Goal: Task Accomplishment & Management: Use online tool/utility

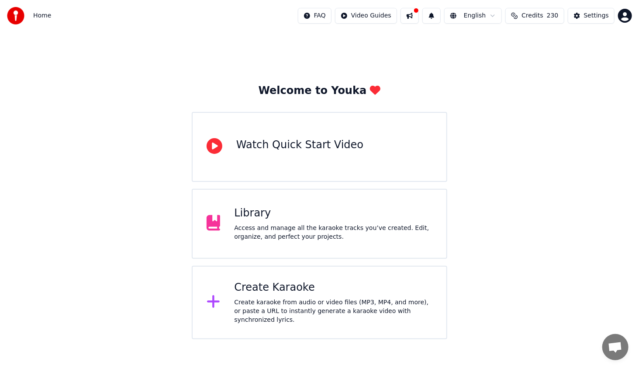
click at [336, 305] on div "Create karaoke from audio or video files (MP3, MP4, and more), or paste a URL t…" at bounding box center [333, 311] width 198 height 26
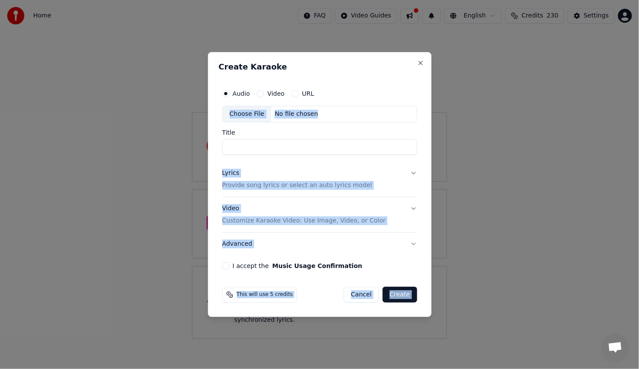
click at [424, 61] on div "Create Karaoke Audio Video URL Choose File No file chosen Title Lyrics Provide …" at bounding box center [320, 184] width 224 height 265
click at [423, 61] on button "Close" at bounding box center [420, 62] width 7 height 7
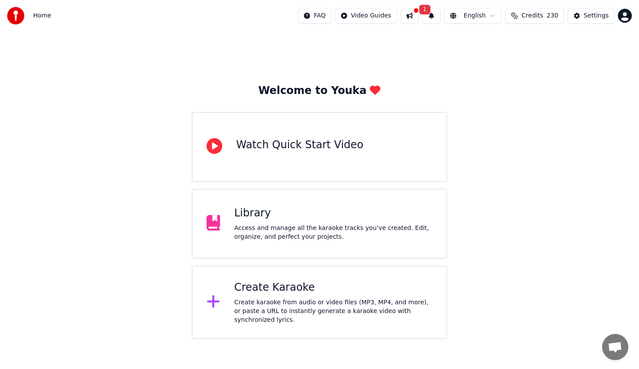
click at [436, 15] on button "1" at bounding box center [431, 16] width 18 height 16
click at [431, 12] on span "1" at bounding box center [424, 10] width 11 height 10
click at [298, 298] on div "Create Karaoke Create karaoke from audio or video files (MP3, MP4, and more), o…" at bounding box center [333, 302] width 198 height 44
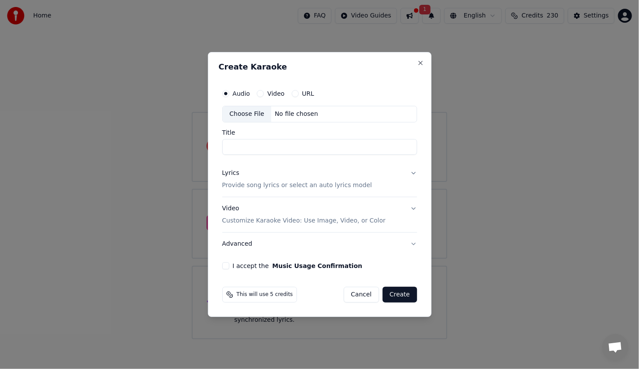
click at [243, 117] on div "Choose File" at bounding box center [247, 114] width 49 height 16
type input "**********"
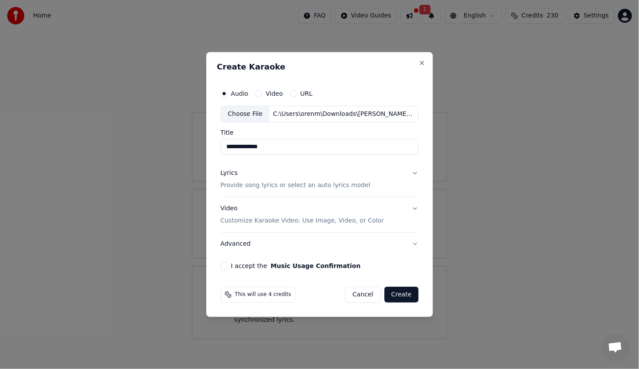
click at [233, 174] on div "Lyrics" at bounding box center [229, 173] width 17 height 9
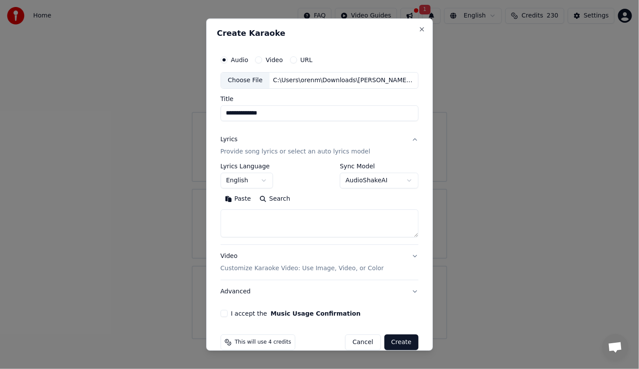
click at [274, 221] on textarea at bounding box center [320, 223] width 198 height 28
paste textarea "**********"
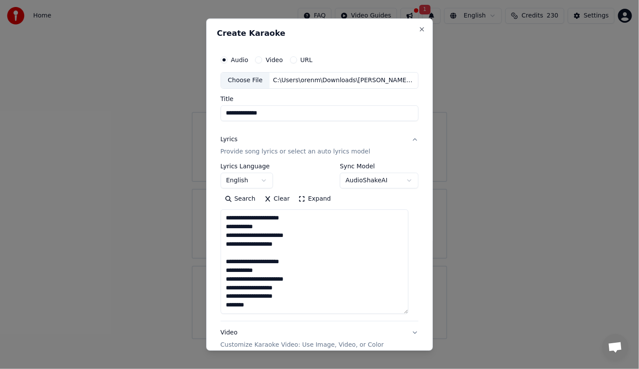
drag, startPoint x: 407, startPoint y: 235, endPoint x: 405, endPoint y: 297, distance: 62.1
click at [411, 307] on div "**********" at bounding box center [319, 222] width 205 height 349
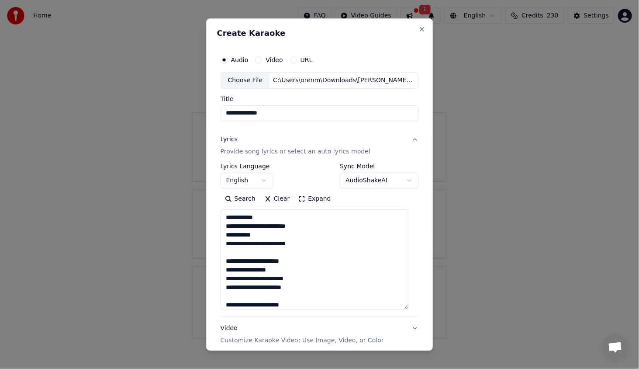
scroll to position [195, 0]
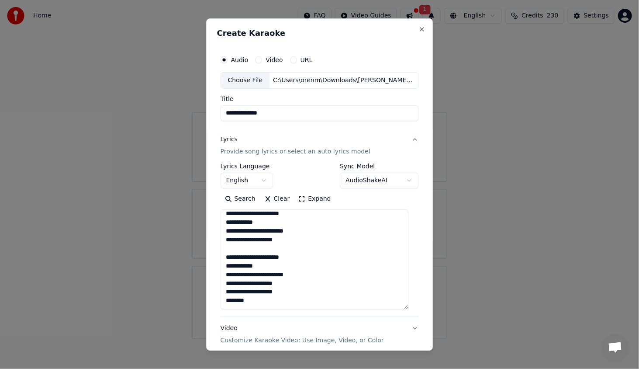
drag, startPoint x: 229, startPoint y: 295, endPoint x: 221, endPoint y: 294, distance: 8.3
click at [221, 294] on div "**********" at bounding box center [319, 220] width 205 height 345
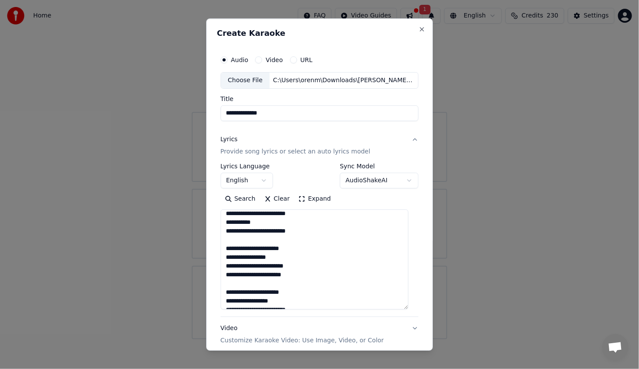
scroll to position [0, 0]
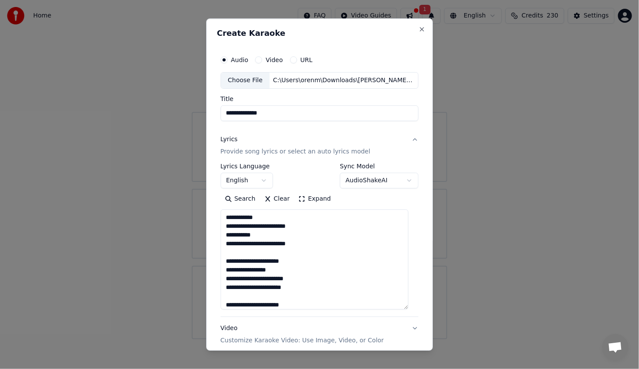
click at [227, 217] on textarea "**********" at bounding box center [315, 259] width 188 height 100
click at [245, 216] on textarea "**********" at bounding box center [315, 259] width 188 height 100
drag, startPoint x: 231, startPoint y: 235, endPoint x: 227, endPoint y: 232, distance: 5.0
click at [227, 232] on textarea "**********" at bounding box center [315, 259] width 188 height 100
click at [248, 235] on textarea "**********" at bounding box center [315, 259] width 188 height 100
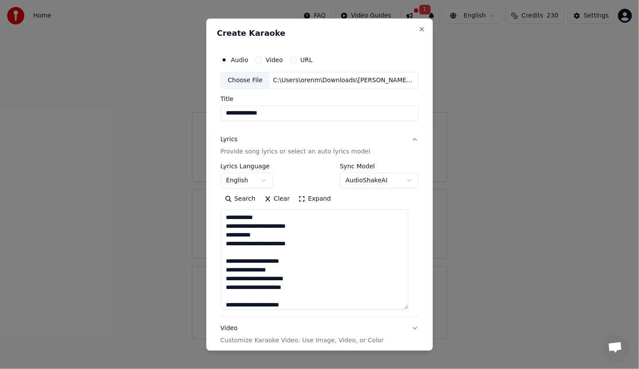
click at [271, 243] on textarea "**********" at bounding box center [315, 259] width 188 height 100
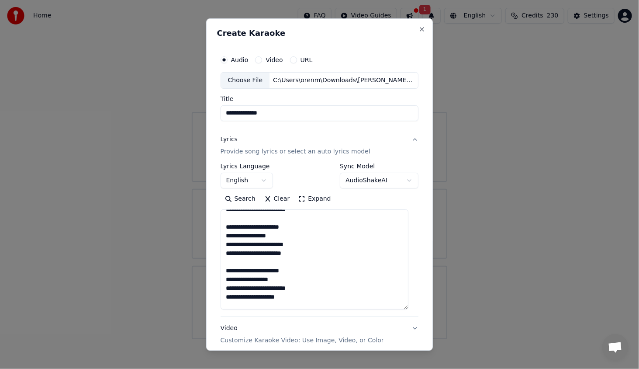
scroll to position [44, 0]
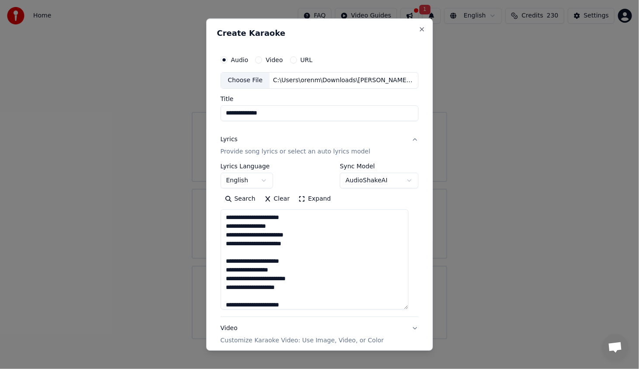
click at [292, 253] on textarea "**********" at bounding box center [315, 259] width 188 height 100
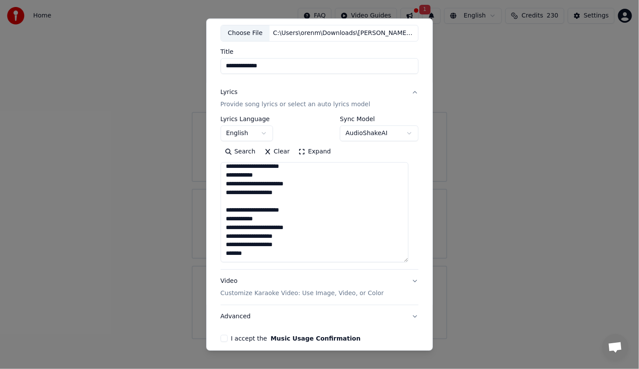
scroll to position [85, 0]
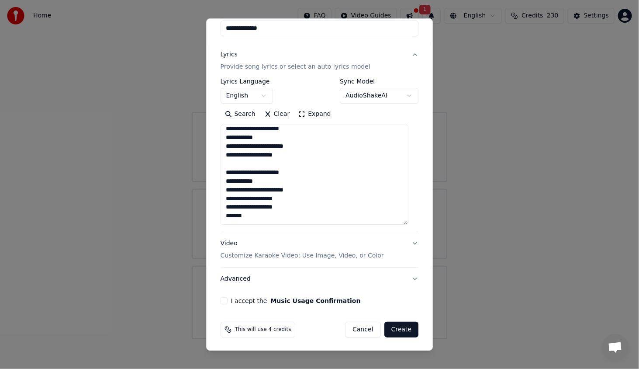
type textarea "**********"
click at [228, 298] on button "I accept the Music Usage Confirmation" at bounding box center [224, 300] width 7 height 7
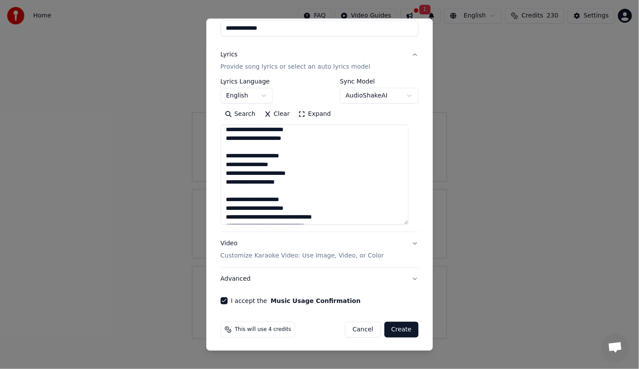
click at [397, 331] on button "Create" at bounding box center [401, 330] width 35 height 16
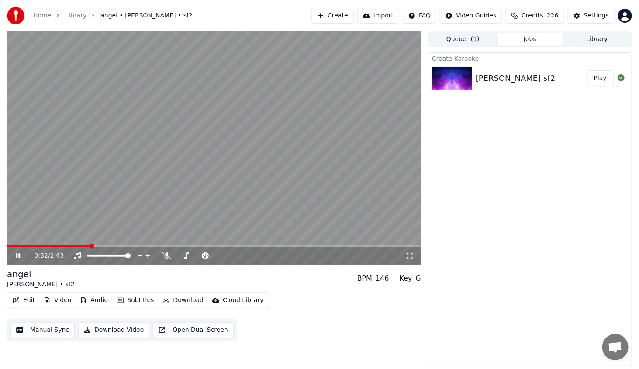
click at [18, 260] on div "0:32 / 2:43" at bounding box center [214, 255] width 414 height 17
click at [18, 257] on icon at bounding box center [18, 255] width 4 height 5
click at [19, 257] on icon at bounding box center [24, 255] width 21 height 7
click at [24, 298] on button "Edit" at bounding box center [23, 300] width 29 height 12
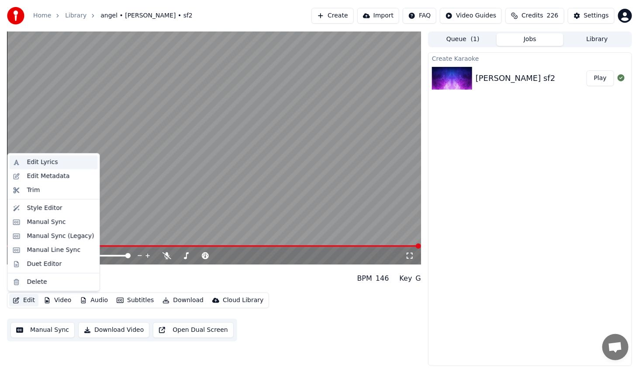
click at [60, 157] on div "Edit Lyrics" at bounding box center [54, 162] width 88 height 14
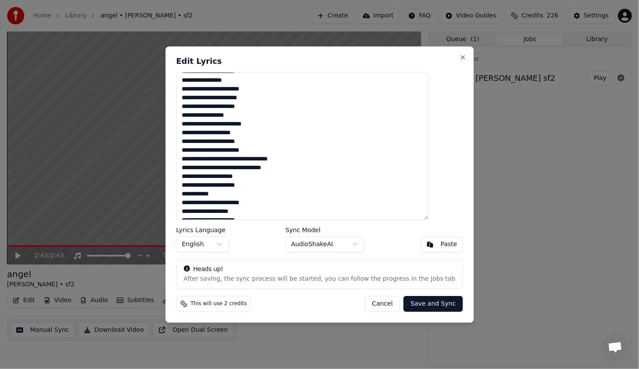
scroll to position [87, 0]
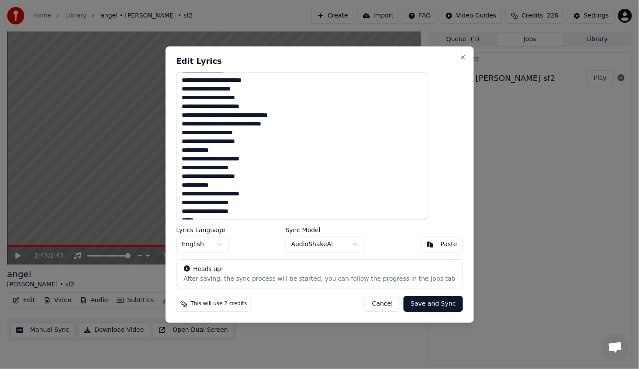
drag, startPoint x: 208, startPoint y: 150, endPoint x: 196, endPoint y: 149, distance: 11.9
click at [194, 148] on textarea "**********" at bounding box center [302, 146] width 253 height 148
click at [206, 149] on textarea "**********" at bounding box center [302, 146] width 253 height 148
click at [208, 150] on textarea "**********" at bounding box center [302, 146] width 253 height 148
drag, startPoint x: 206, startPoint y: 150, endPoint x: 194, endPoint y: 150, distance: 12.7
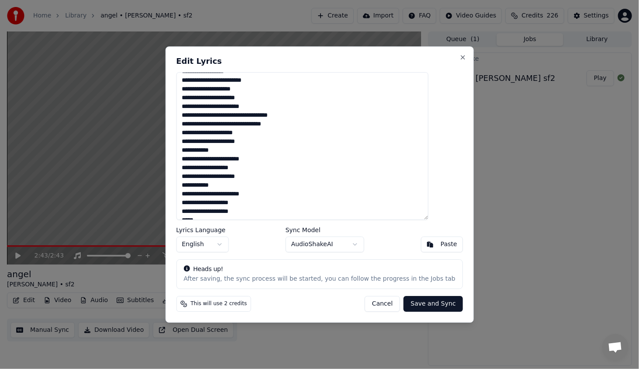
click at [194, 150] on textarea "**********" at bounding box center [302, 146] width 253 height 148
paste textarea "****"
click at [226, 173] on textarea "**********" at bounding box center [302, 146] width 253 height 148
drag, startPoint x: 207, startPoint y: 185, endPoint x: 195, endPoint y: 184, distance: 11.9
click at [195, 184] on textarea "**********" at bounding box center [302, 146] width 253 height 148
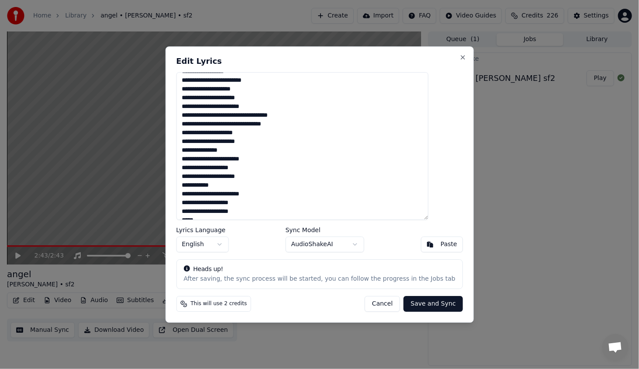
paste textarea "****"
click at [249, 183] on textarea "**********" at bounding box center [302, 146] width 253 height 148
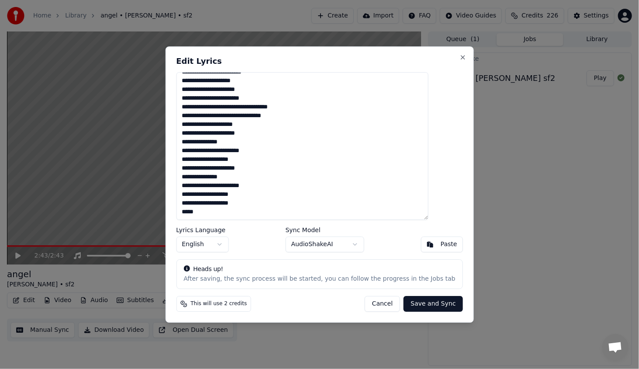
scroll to position [0, 0]
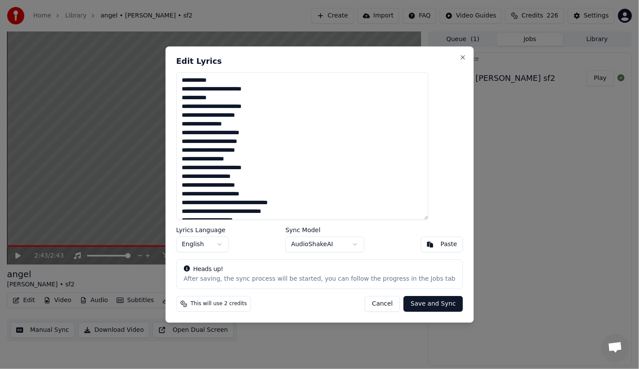
click at [242, 106] on textarea "**********" at bounding box center [302, 146] width 253 height 148
click at [229, 135] on textarea "**********" at bounding box center [302, 146] width 253 height 148
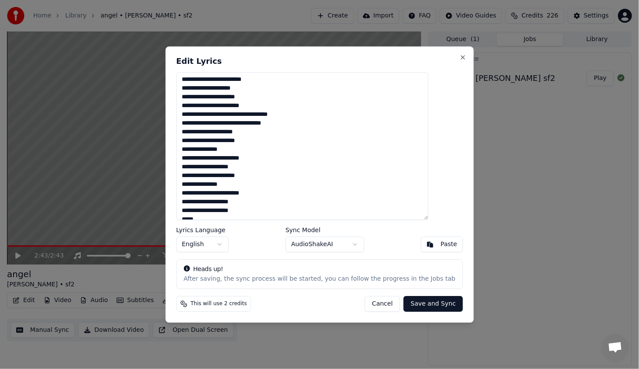
scroll to position [96, 0]
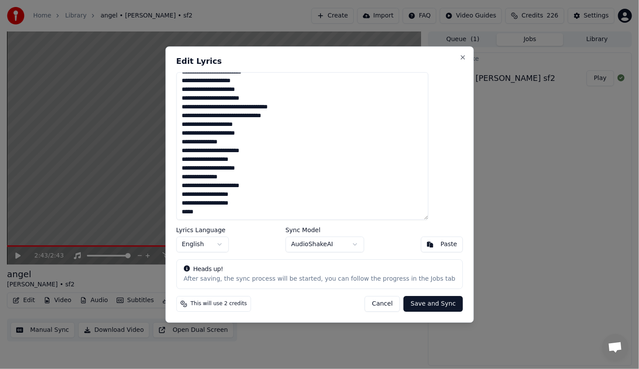
type textarea "**********"
click at [418, 306] on button "Save and Sync" at bounding box center [433, 304] width 59 height 16
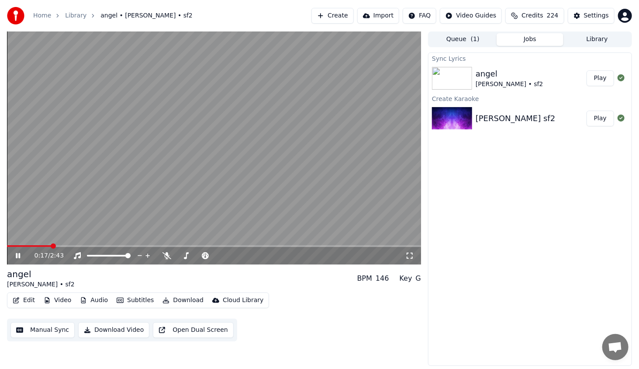
click at [17, 254] on icon at bounding box center [18, 255] width 4 height 5
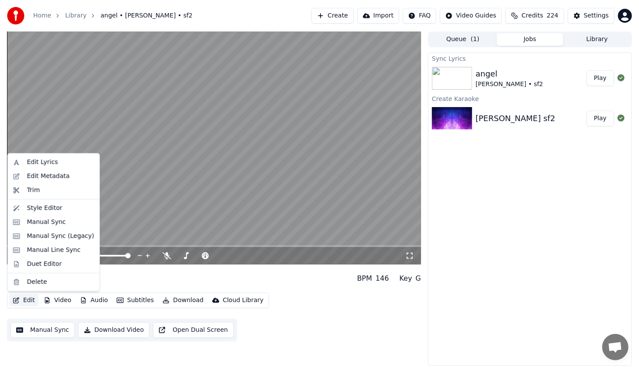
click at [22, 301] on button "Edit" at bounding box center [23, 300] width 29 height 12
click at [72, 239] on div "Manual Sync (Legacy)" at bounding box center [60, 236] width 67 height 9
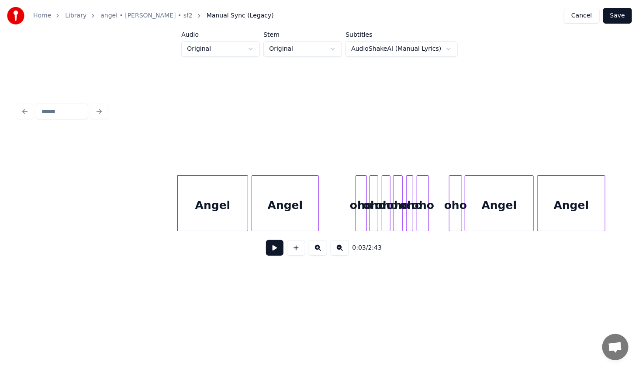
click at [270, 252] on button at bounding box center [274, 248] width 17 height 16
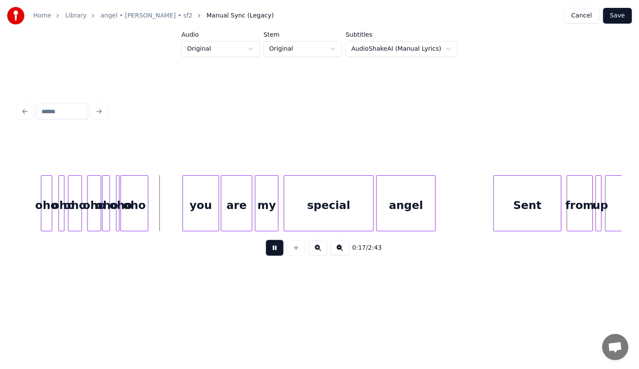
click at [273, 251] on button at bounding box center [274, 248] width 17 height 16
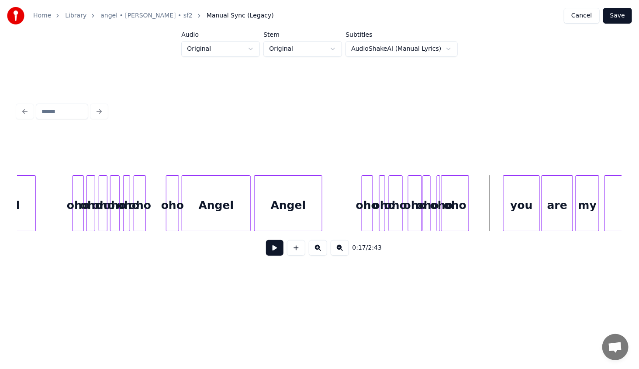
scroll to position [0, 268]
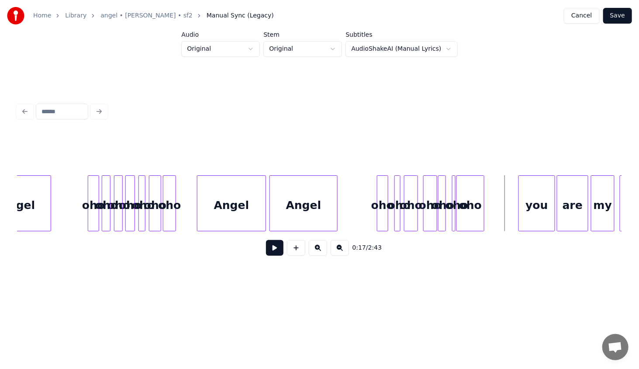
click at [171, 223] on div "oho" at bounding box center [169, 205] width 12 height 59
click at [90, 218] on div at bounding box center [89, 203] width 3 height 55
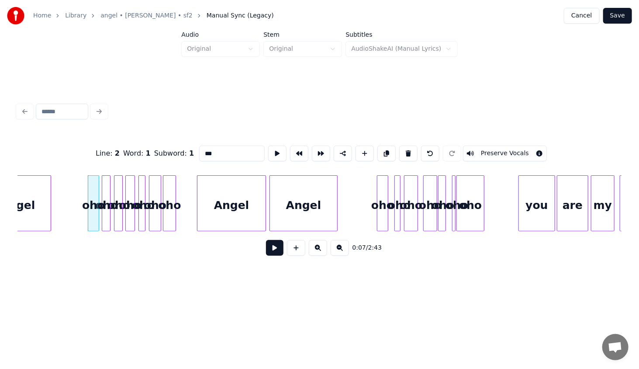
click at [272, 249] on button at bounding box center [274, 248] width 17 height 16
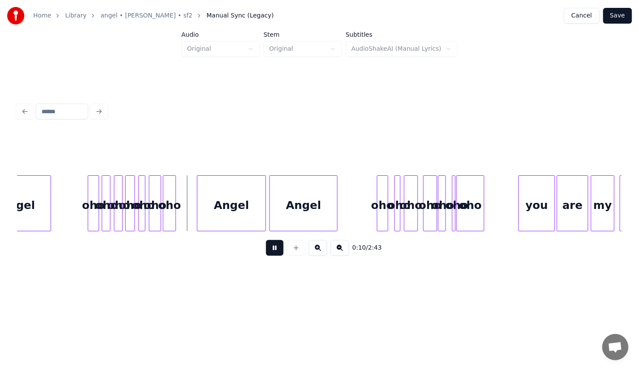
click at [272, 249] on button at bounding box center [274, 248] width 17 height 16
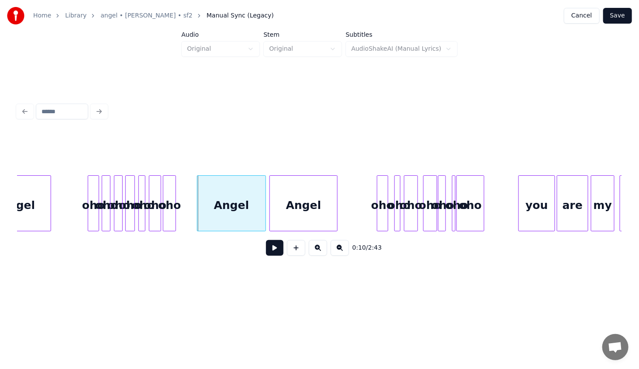
click at [614, 12] on button "Save" at bounding box center [617, 16] width 29 height 16
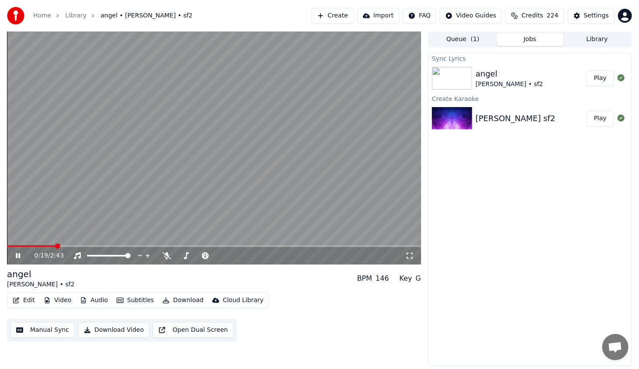
click at [28, 300] on button "Edit" at bounding box center [23, 300] width 29 height 12
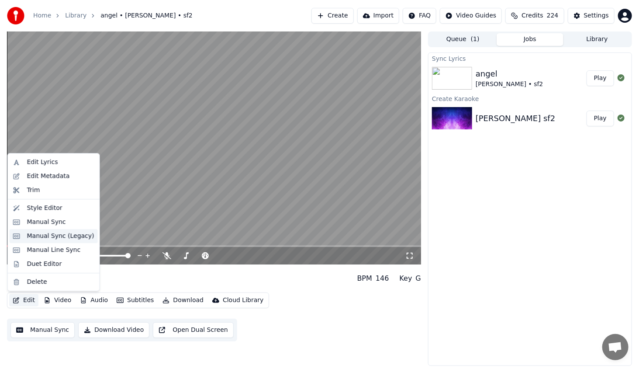
click at [49, 239] on div "Manual Sync (Legacy)" at bounding box center [60, 236] width 67 height 9
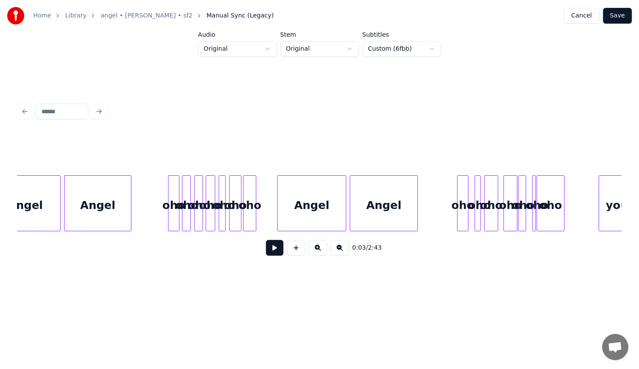
scroll to position [0, 221]
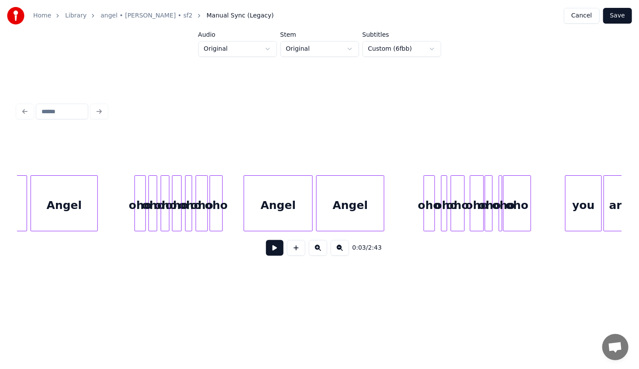
click at [429, 218] on div "oho" at bounding box center [429, 205] width 10 height 59
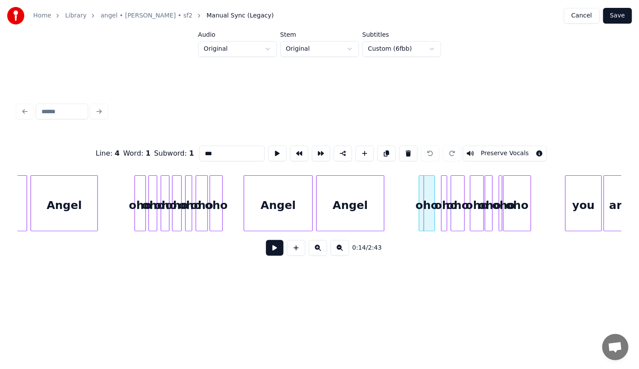
click at [421, 219] on div at bounding box center [420, 203] width 3 height 55
click at [274, 249] on button at bounding box center [274, 248] width 17 height 16
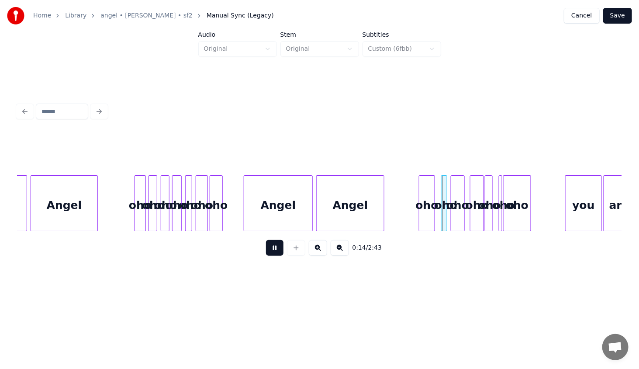
click at [274, 249] on button at bounding box center [274, 248] width 17 height 16
click at [422, 221] on div "oho" at bounding box center [426, 205] width 15 height 59
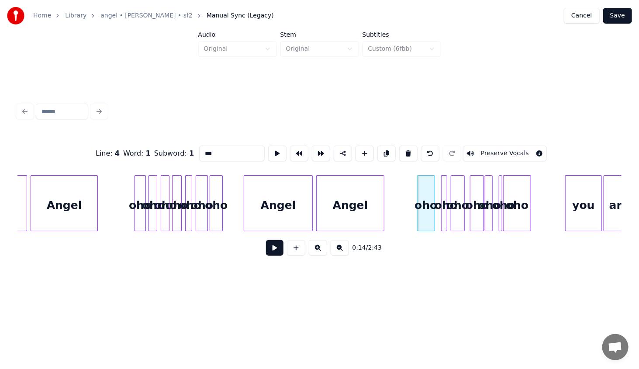
click at [418, 221] on div at bounding box center [419, 203] width 3 height 55
click at [581, 211] on div "you" at bounding box center [584, 205] width 36 height 59
type input "***"
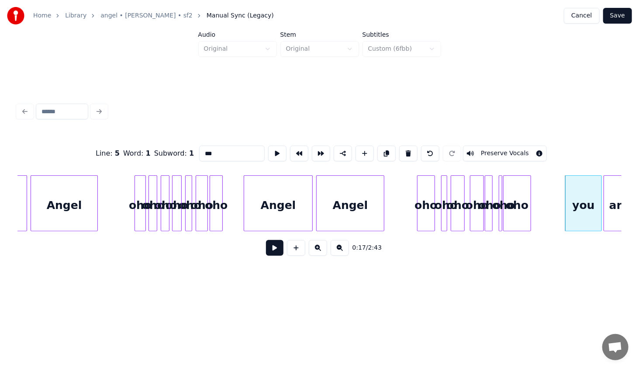
click at [276, 248] on button at bounding box center [274, 248] width 17 height 16
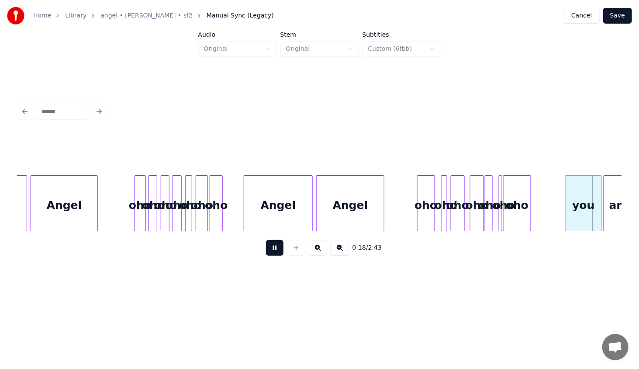
click at [276, 248] on button at bounding box center [274, 248] width 17 height 16
click at [563, 222] on div at bounding box center [562, 203] width 3 height 55
click at [616, 17] on button "Save" at bounding box center [617, 16] width 29 height 16
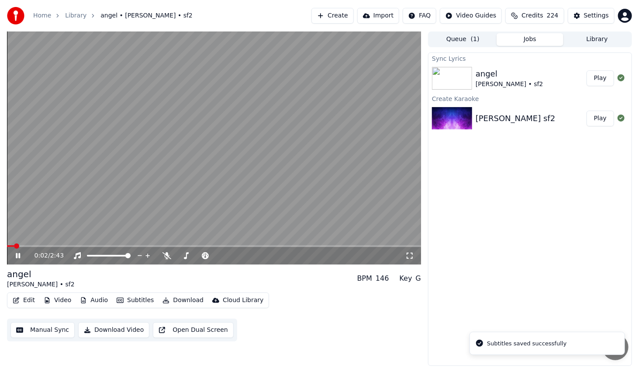
click at [22, 255] on icon at bounding box center [24, 255] width 21 height 7
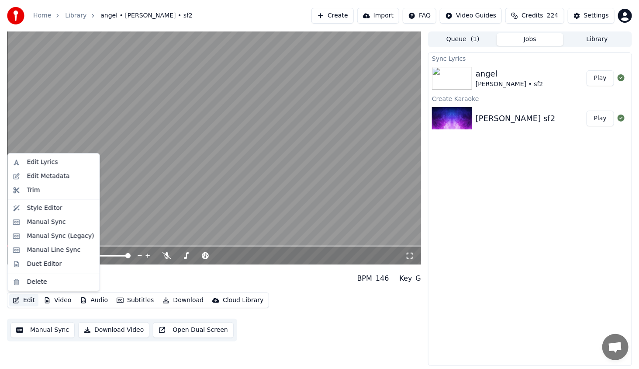
click at [20, 299] on button "Edit" at bounding box center [23, 300] width 29 height 12
click at [41, 172] on div "Edit Metadata" at bounding box center [48, 176] width 43 height 9
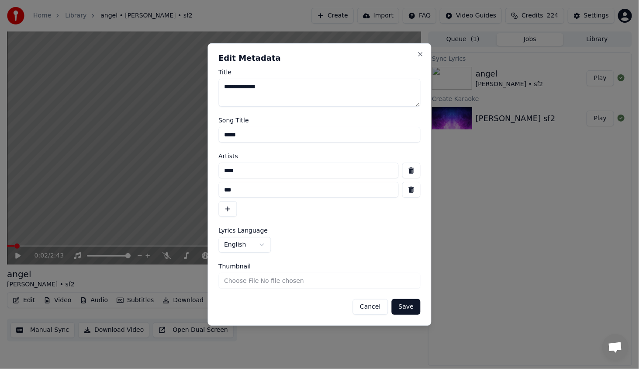
drag, startPoint x: 275, startPoint y: 88, endPoint x: 193, endPoint y: 93, distance: 82.3
click at [193, 91] on body "**********" at bounding box center [319, 184] width 639 height 369
click at [405, 302] on button "Save" at bounding box center [406, 307] width 29 height 16
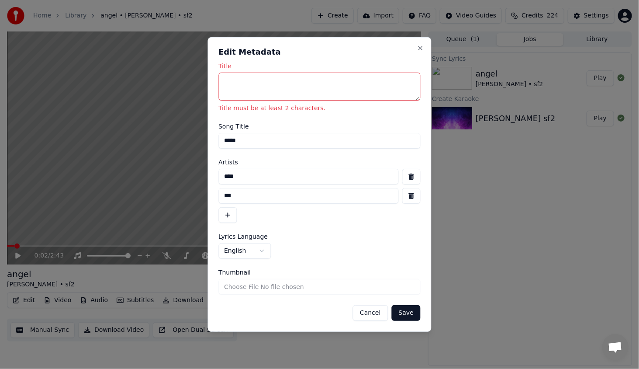
click at [241, 84] on textarea "Title" at bounding box center [319, 87] width 202 height 28
type textarea "*"
click at [411, 315] on button "Save" at bounding box center [406, 313] width 29 height 16
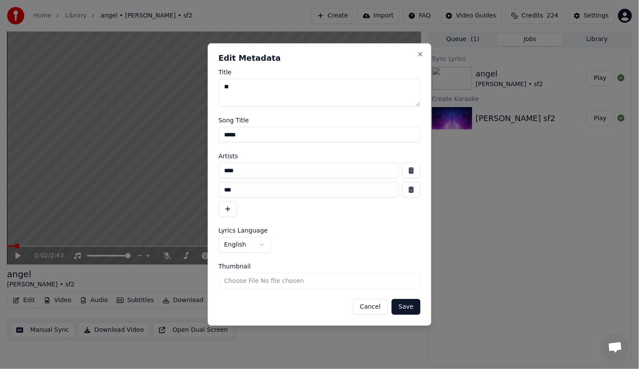
type textarea "**"
click at [399, 305] on button "Save" at bounding box center [406, 307] width 29 height 16
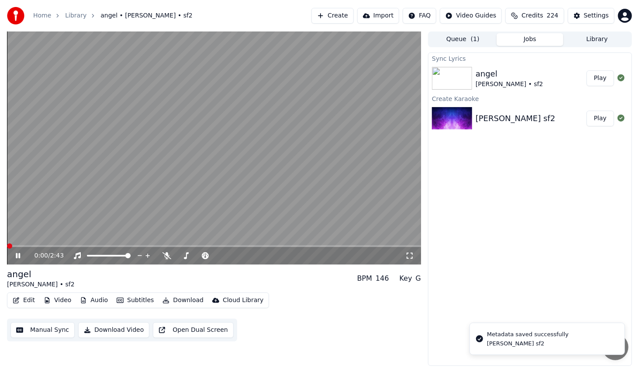
click at [7, 245] on span at bounding box center [7, 246] width 0 height 2
click at [7, 247] on span at bounding box center [7, 246] width 0 height 2
click at [21, 256] on icon at bounding box center [24, 255] width 21 height 7
click at [24, 303] on button "Edit" at bounding box center [23, 300] width 29 height 12
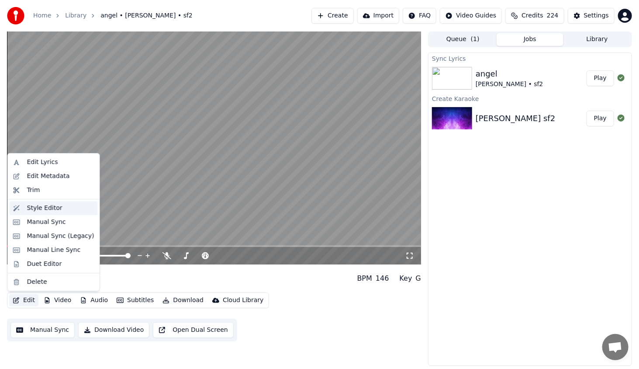
click at [55, 207] on div "Style Editor" at bounding box center [44, 208] width 35 height 9
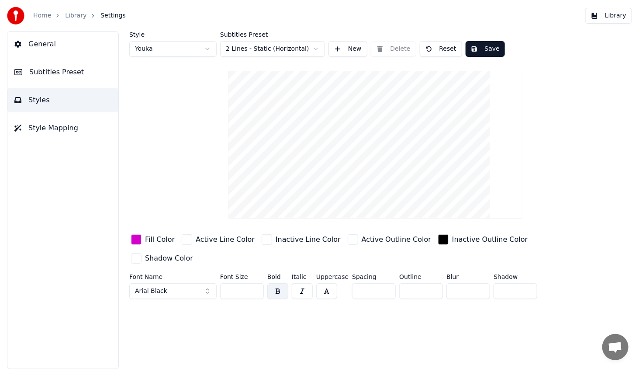
click at [48, 73] on span "Subtitles Preset" at bounding box center [56, 72] width 55 height 10
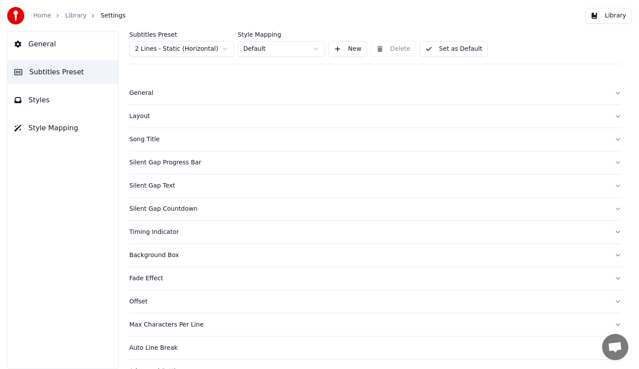
click at [145, 94] on div "General" at bounding box center [368, 93] width 478 height 9
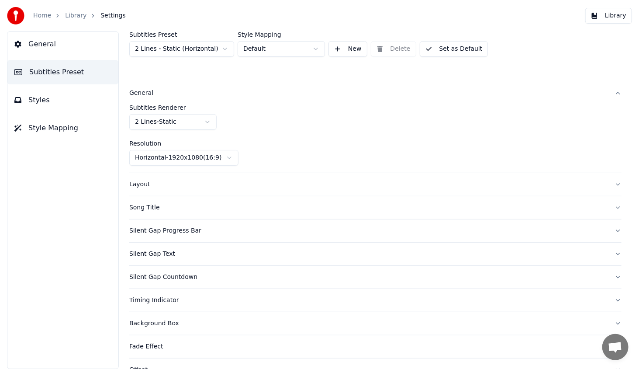
click at [145, 95] on div "General" at bounding box center [368, 93] width 478 height 9
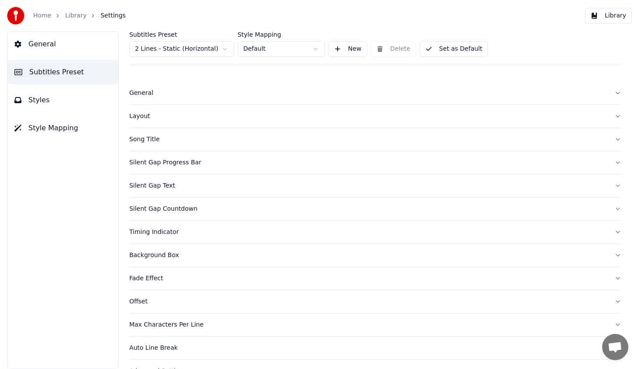
click at [141, 139] on div "Song Title" at bounding box center [368, 139] width 478 height 9
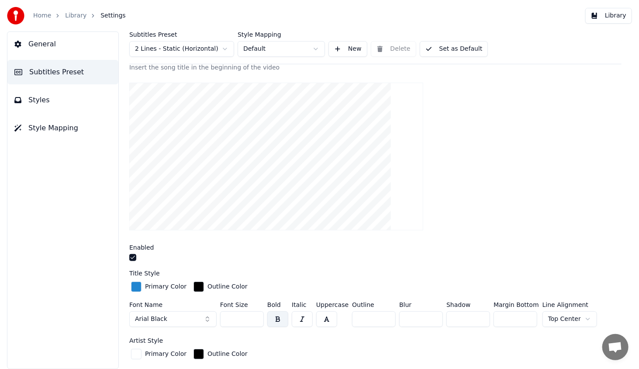
scroll to position [44, 0]
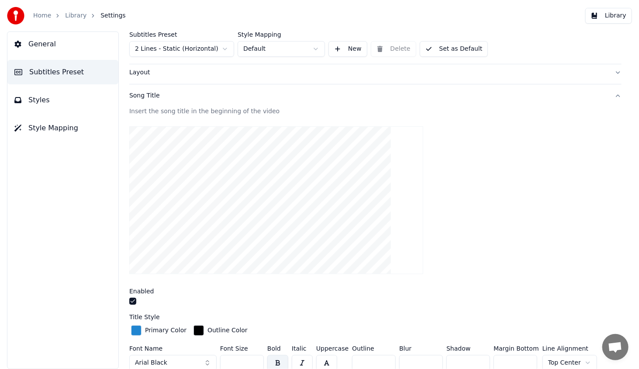
click at [132, 301] on button "button" at bounding box center [132, 301] width 7 height 7
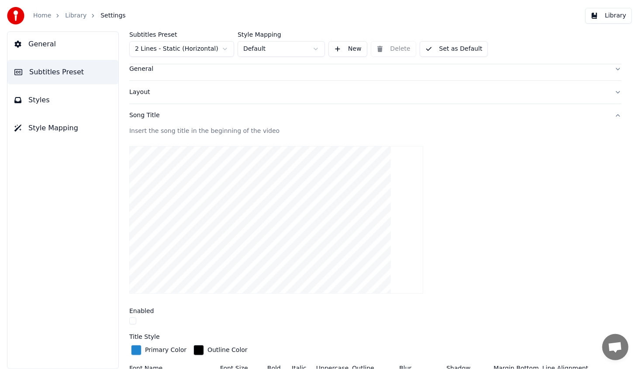
scroll to position [0, 0]
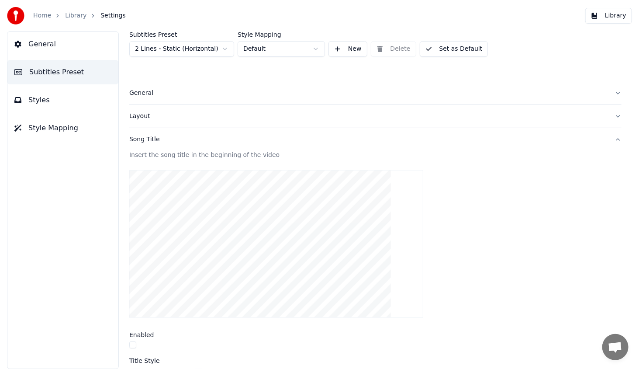
click at [68, 19] on link "Library" at bounding box center [75, 15] width 21 height 9
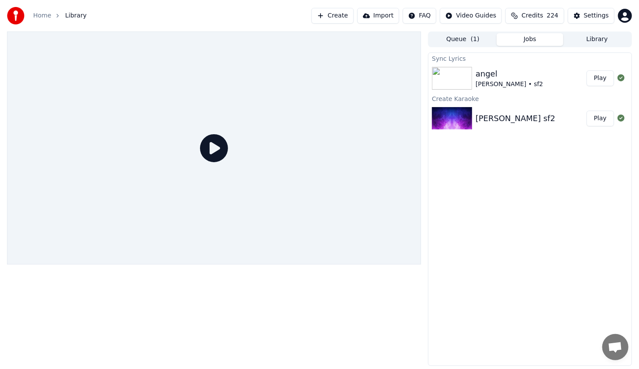
click at [593, 82] on button "Play" at bounding box center [601, 78] width 28 height 16
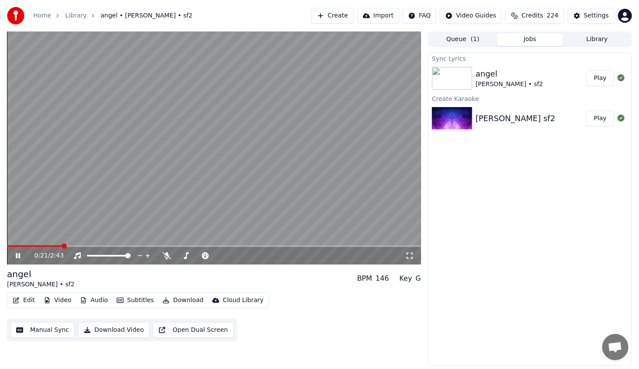
click at [17, 257] on icon at bounding box center [18, 255] width 4 height 5
click at [61, 305] on button "Video" at bounding box center [57, 300] width 35 height 12
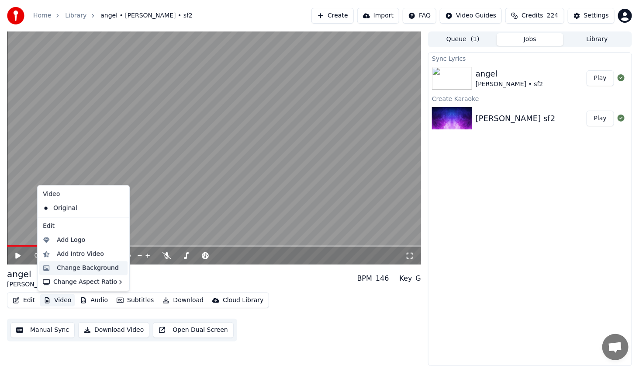
click at [89, 269] on div "Change Background" at bounding box center [88, 267] width 62 height 9
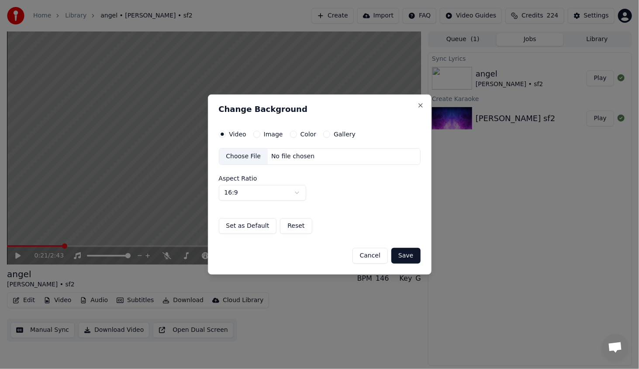
click at [246, 151] on div "Choose File" at bounding box center [243, 157] width 49 height 16
click at [260, 135] on div "Image" at bounding box center [268, 134] width 30 height 7
click at [257, 132] on button "Image" at bounding box center [256, 134] width 7 height 7
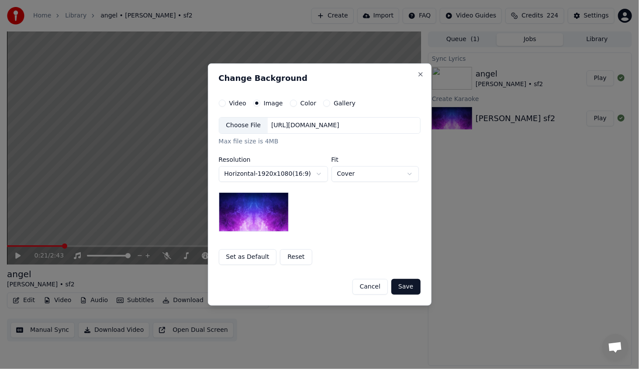
click at [253, 126] on div "Choose File" at bounding box center [243, 126] width 49 height 16
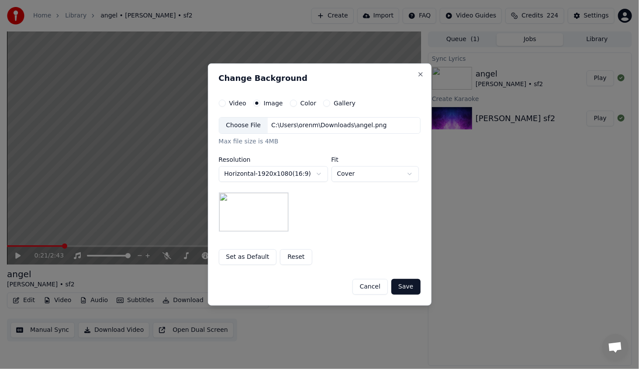
click at [406, 287] on button "Save" at bounding box center [405, 287] width 29 height 16
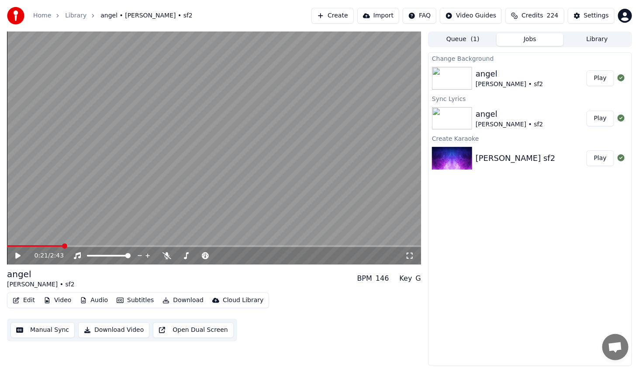
click at [599, 77] on button "Play" at bounding box center [601, 78] width 28 height 16
click at [14, 256] on div "0:05 / 2:43" at bounding box center [213, 255] width 407 height 9
click at [15, 260] on div "0:07 / 2:43" at bounding box center [214, 255] width 414 height 17
click at [20, 256] on icon at bounding box center [18, 255] width 4 height 5
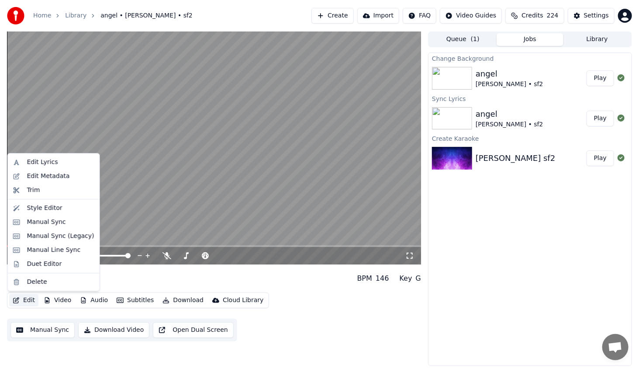
click at [34, 298] on button "Edit" at bounding box center [23, 300] width 29 height 12
click at [57, 209] on div "Style Editor" at bounding box center [44, 208] width 35 height 9
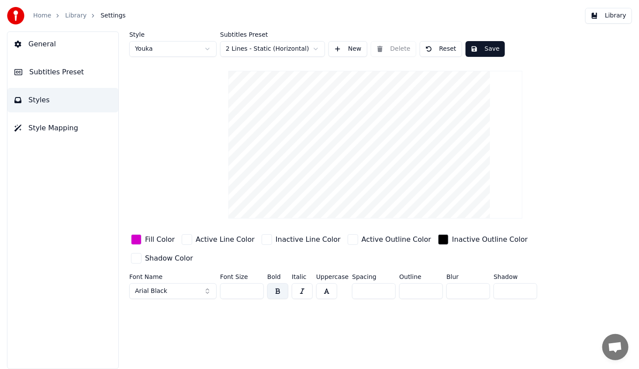
click at [138, 238] on div "button" at bounding box center [136, 239] width 10 height 10
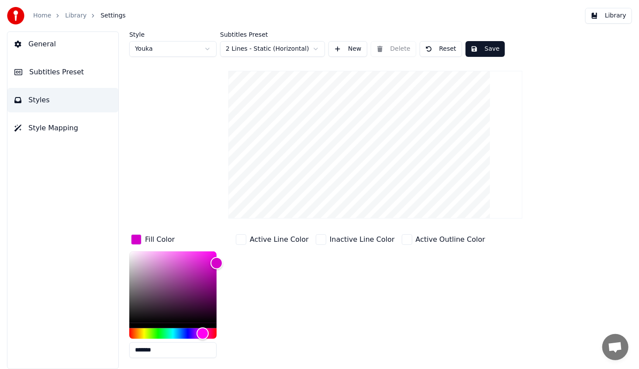
drag, startPoint x: 177, startPoint y: 348, endPoint x: 113, endPoint y: 341, distance: 64.2
click at [113, 341] on div "Style Youka Subtitles Preset 2 Lines - Static (Horizontal) New Delete Reset Sav…" at bounding box center [375, 199] width 527 height 337
paste input "text"
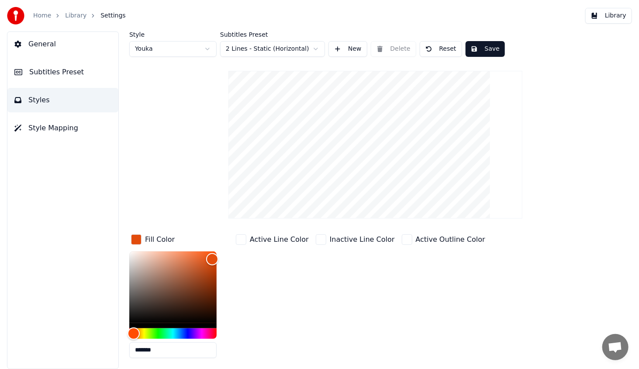
type input "*******"
click at [231, 301] on div "Fill Color ******* Active Line Color Inactive Line Color Active Outline Color I…" at bounding box center [352, 307] width 447 height 151
click at [480, 49] on button "Save" at bounding box center [485, 49] width 39 height 16
click at [606, 17] on button "Library" at bounding box center [608, 16] width 47 height 16
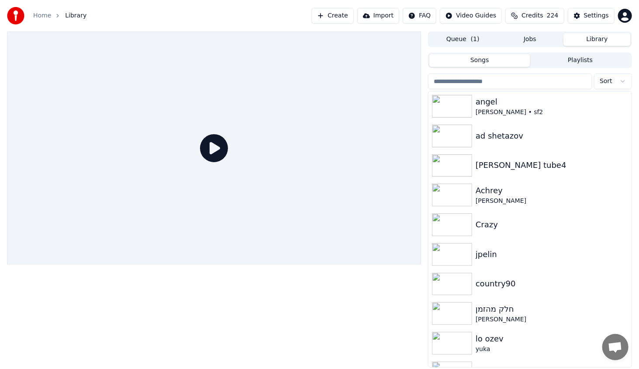
click at [530, 44] on button "Jobs" at bounding box center [530, 39] width 67 height 13
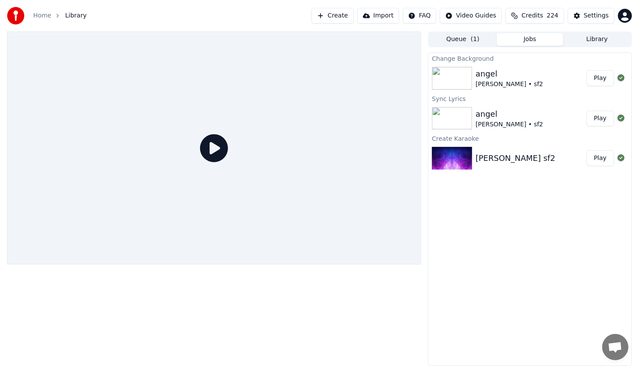
click at [598, 79] on button "Play" at bounding box center [601, 78] width 28 height 16
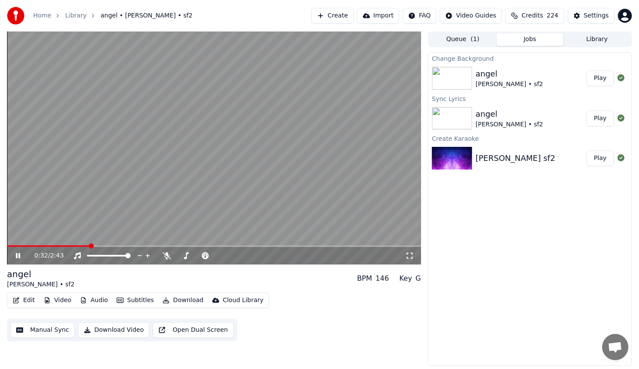
click at [19, 259] on div "0:32 / 2:43" at bounding box center [213, 255] width 407 height 9
click at [18, 256] on icon at bounding box center [24, 255] width 21 height 7
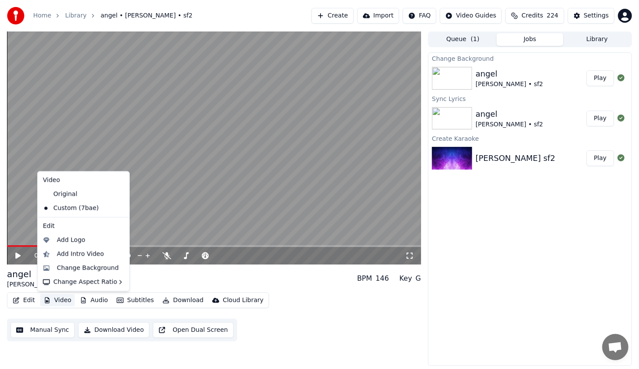
click at [65, 299] on button "Video" at bounding box center [57, 300] width 35 height 12
click at [77, 272] on div "Change Background" at bounding box center [83, 268] width 88 height 14
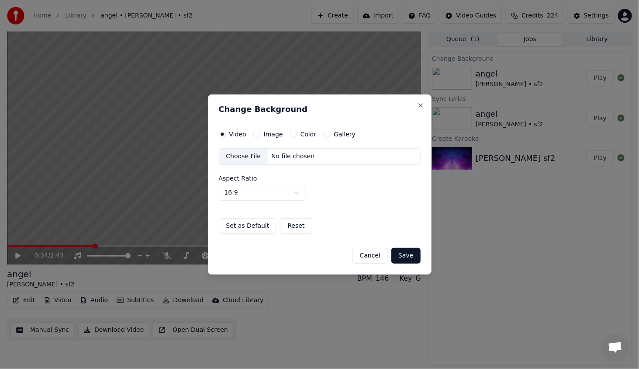
click at [291, 135] on button "Color" at bounding box center [293, 134] width 7 height 7
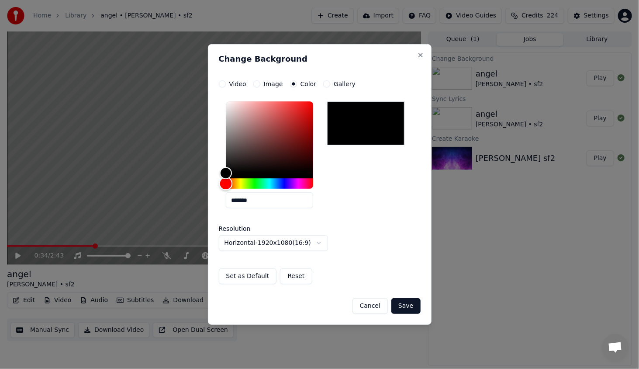
click at [250, 181] on div "Hue" at bounding box center [269, 183] width 87 height 10
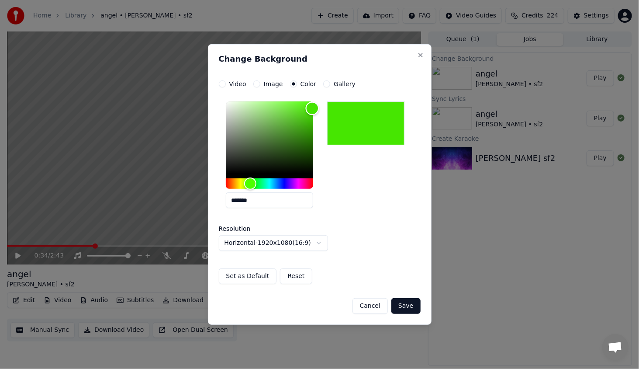
type input "*******"
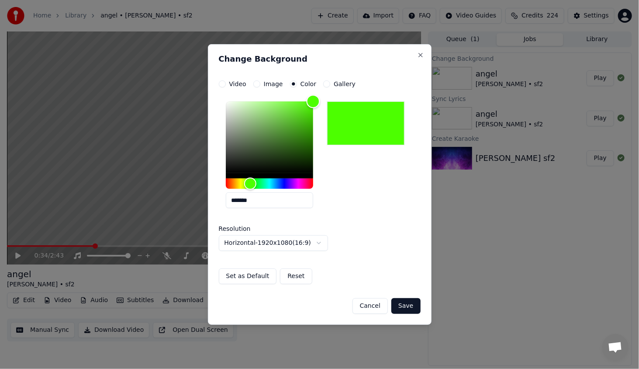
drag, startPoint x: 302, startPoint y: 118, endPoint x: 335, endPoint y: 73, distance: 55.3
click at [335, 73] on div "**********" at bounding box center [320, 184] width 224 height 280
click at [414, 305] on button "Save" at bounding box center [405, 306] width 29 height 16
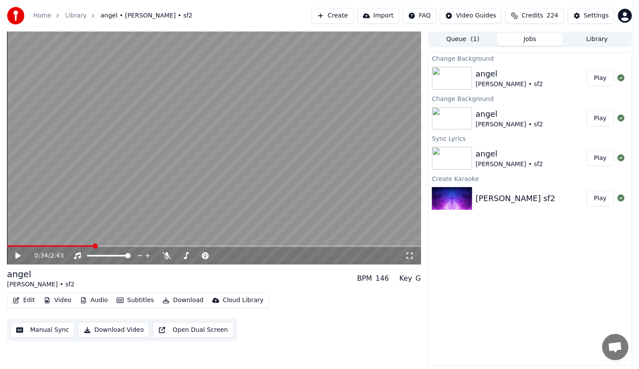
click at [609, 75] on button "Play" at bounding box center [601, 78] width 28 height 16
click at [16, 255] on icon at bounding box center [18, 255] width 4 height 5
click at [34, 298] on button "Edit" at bounding box center [23, 300] width 29 height 12
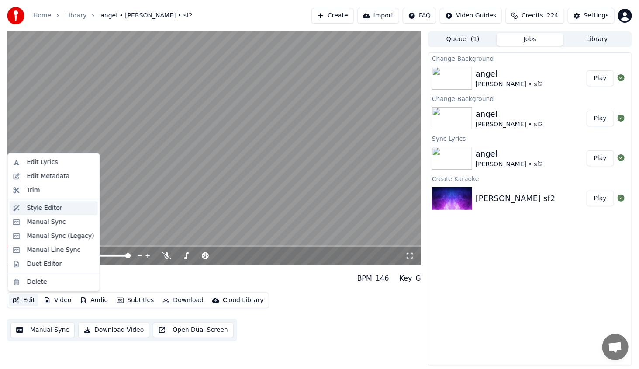
click at [49, 207] on div "Style Editor" at bounding box center [44, 208] width 35 height 9
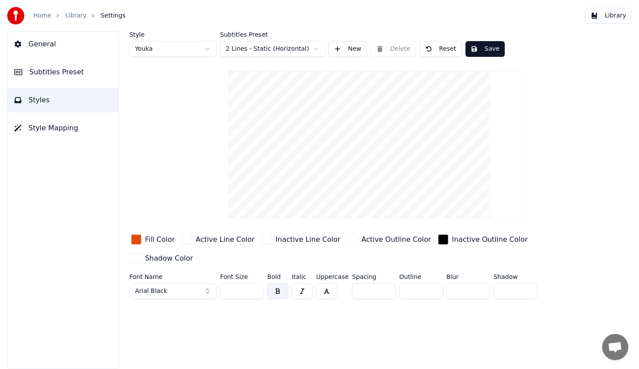
click at [70, 72] on span "Subtitles Preset" at bounding box center [56, 72] width 55 height 10
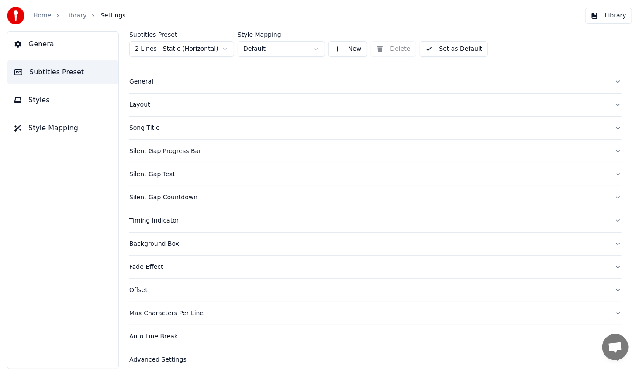
scroll to position [18, 0]
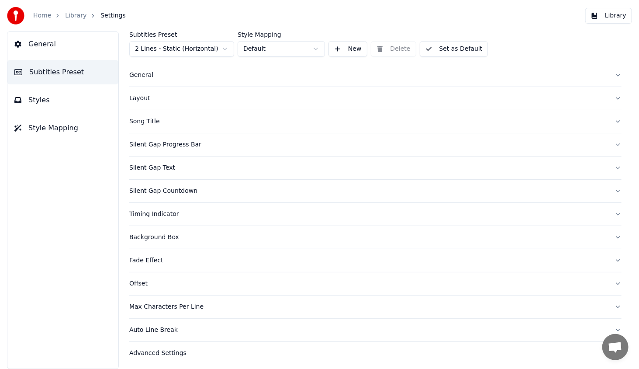
click at [151, 218] on button "Timing Indicator" at bounding box center [375, 214] width 492 height 23
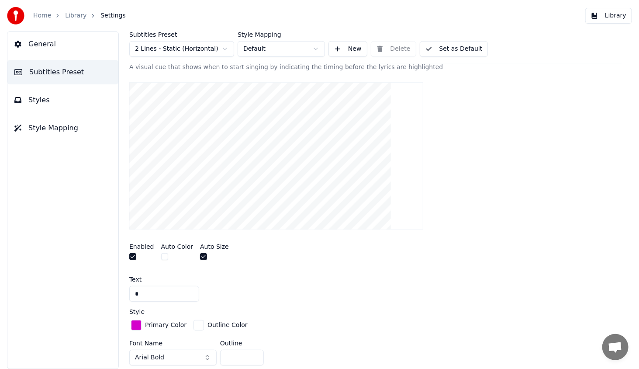
scroll to position [193, 0]
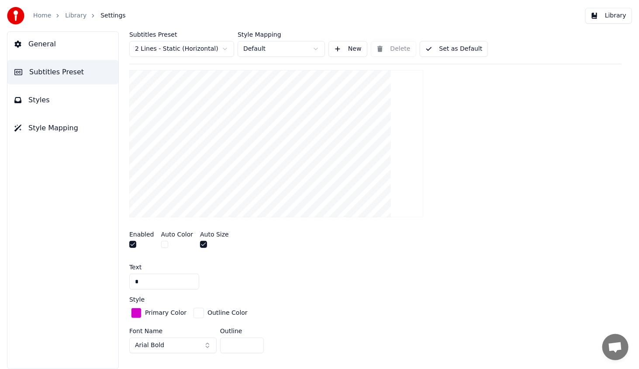
click at [139, 313] on div "button" at bounding box center [136, 313] width 10 height 10
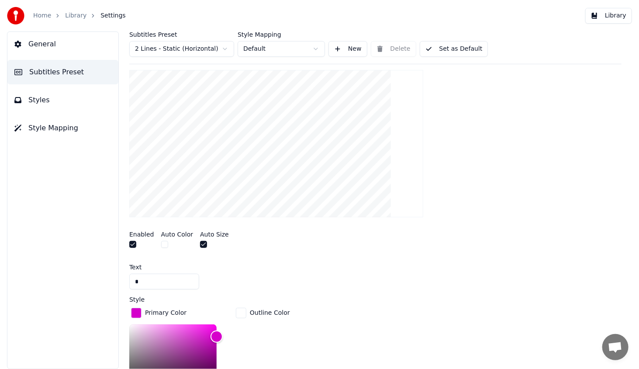
scroll to position [324, 0]
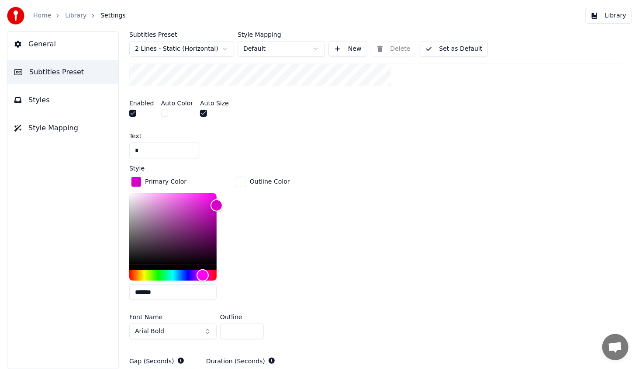
drag, startPoint x: 170, startPoint y: 290, endPoint x: 123, endPoint y: 289, distance: 46.8
click at [123, 289] on div "Subtitles Preset 2 Lines - Static (Horizontal) Style Mapping Default New Delete…" at bounding box center [375, 199] width 527 height 337
paste input "text"
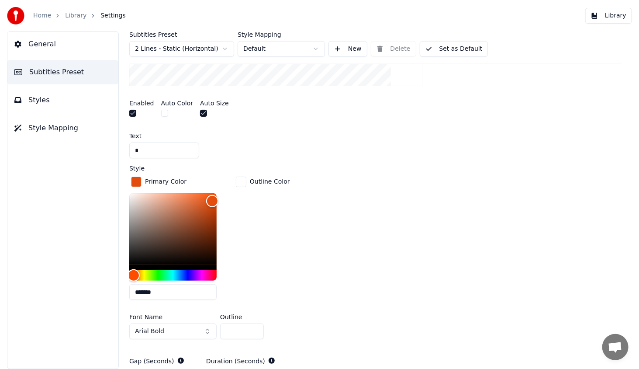
type input "*******"
click at [237, 277] on div "Outline Color" at bounding box center [263, 241] width 58 height 132
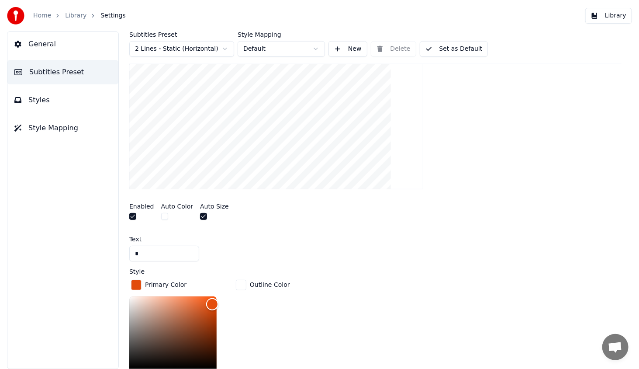
scroll to position [193, 0]
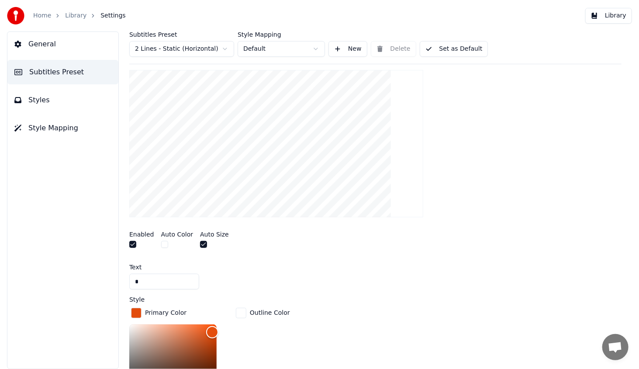
click at [414, 240] on div "Enabled Auto Color Auto Size" at bounding box center [375, 240] width 492 height 33
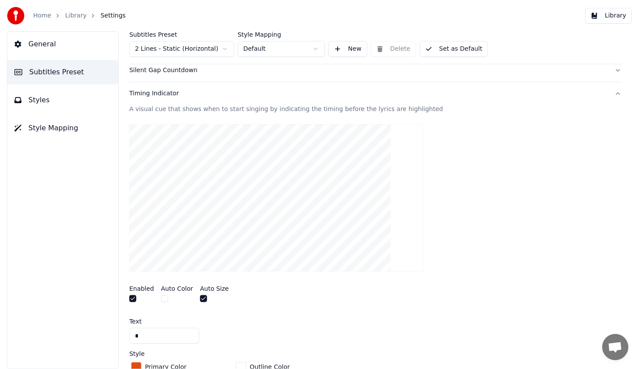
scroll to position [74, 0]
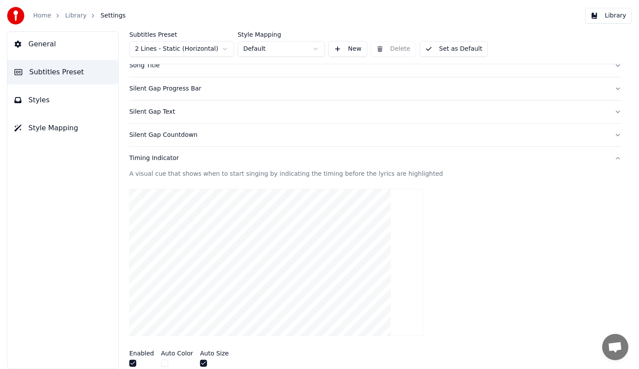
click at [614, 15] on button "Library" at bounding box center [608, 16] width 47 height 16
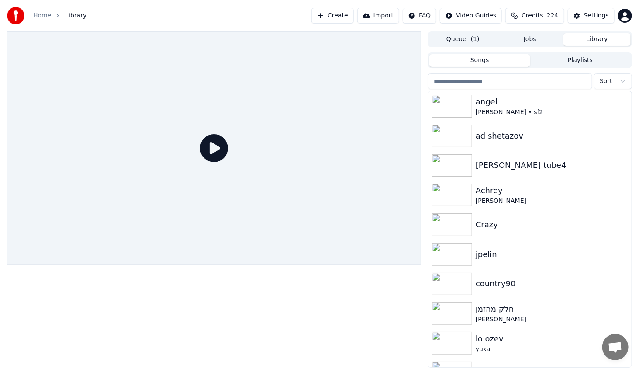
click at [537, 42] on button "Jobs" at bounding box center [530, 39] width 67 height 13
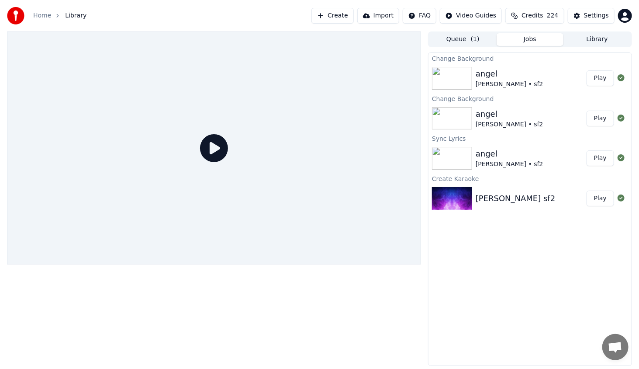
click at [598, 80] on button "Play" at bounding box center [601, 78] width 28 height 16
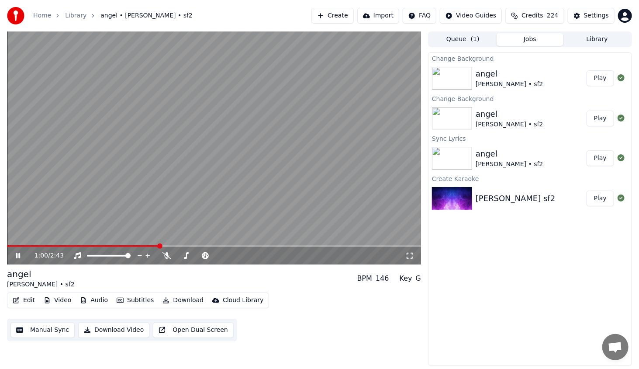
click at [16, 257] on icon at bounding box center [18, 255] width 4 height 5
click at [17, 253] on icon at bounding box center [17, 256] width 5 height 6
click at [17, 253] on icon at bounding box center [24, 255] width 21 height 7
click at [16, 255] on icon at bounding box center [17, 256] width 5 height 6
click at [190, 244] on video at bounding box center [214, 147] width 414 height 233
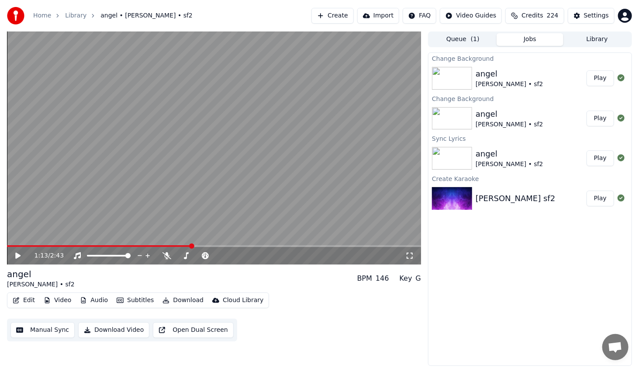
click at [191, 245] on span at bounding box center [99, 246] width 184 height 2
click at [18, 254] on icon at bounding box center [17, 256] width 5 height 6
click at [19, 252] on div "1:24 / 2:43" at bounding box center [213, 255] width 407 height 9
click at [18, 257] on icon at bounding box center [18, 255] width 4 height 5
click at [26, 301] on button "Edit" at bounding box center [23, 300] width 29 height 12
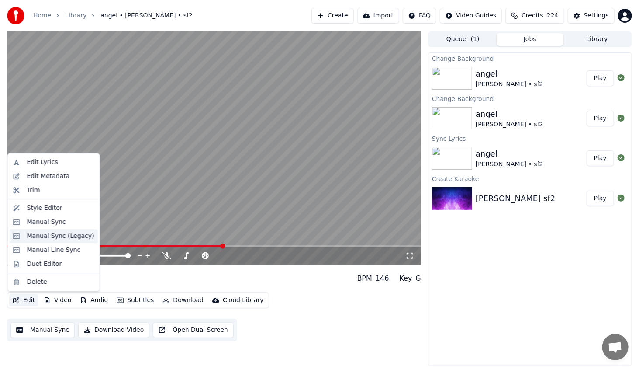
click at [66, 233] on div "Manual Sync (Legacy)" at bounding box center [60, 236] width 67 height 9
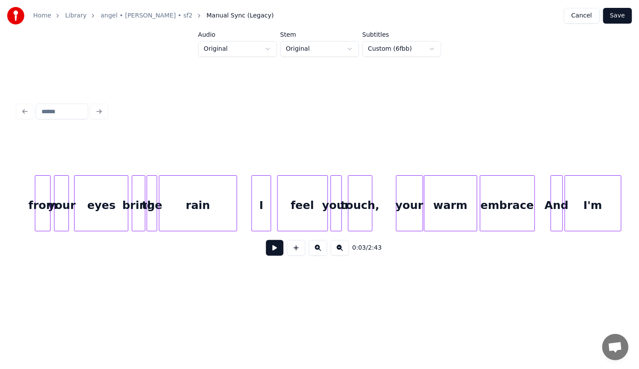
scroll to position [0, 3353]
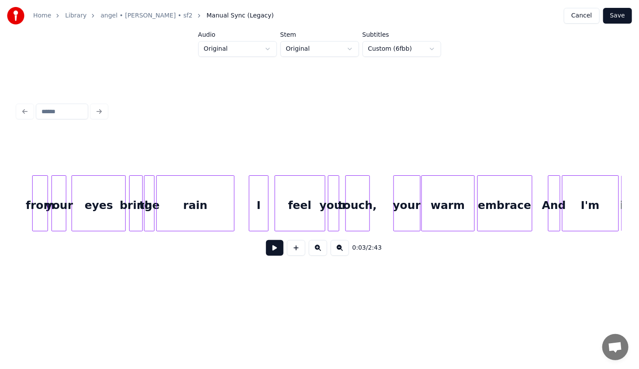
click at [355, 210] on div "touch," at bounding box center [358, 205] width 24 height 59
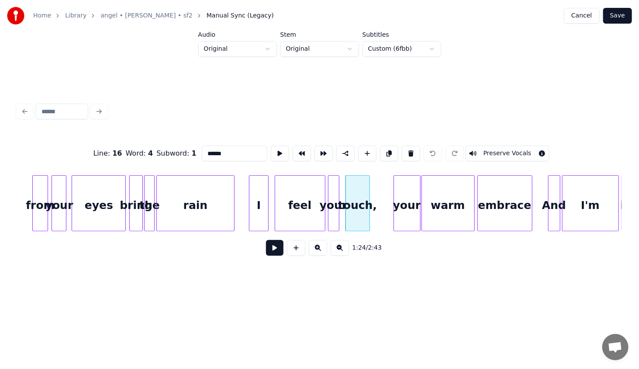
click at [245, 146] on input "******" at bounding box center [235, 153] width 66 height 16
type input "*****"
click at [622, 17] on button "Save" at bounding box center [617, 16] width 29 height 16
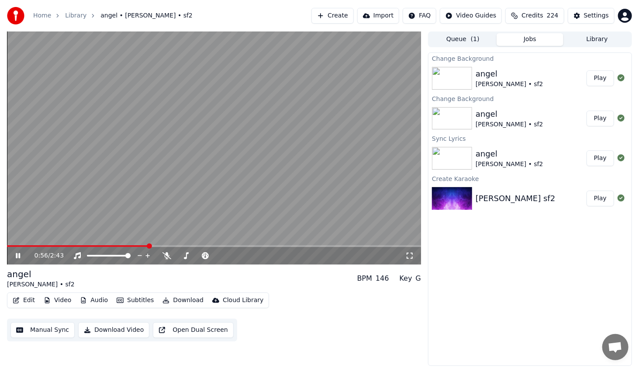
click at [147, 246] on span at bounding box center [214, 246] width 414 height 2
click at [19, 255] on icon at bounding box center [18, 255] width 4 height 5
click at [19, 255] on icon at bounding box center [17, 256] width 5 height 6
click at [13, 252] on div "2:37 / 2:43" at bounding box center [213, 255] width 407 height 9
click at [14, 253] on icon at bounding box center [24, 255] width 21 height 7
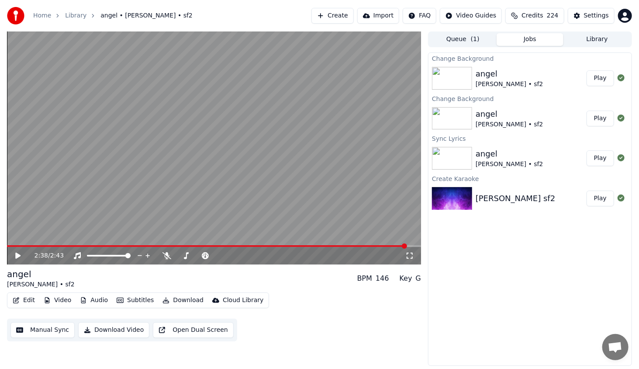
click at [21, 296] on button "Edit" at bounding box center [23, 300] width 29 height 12
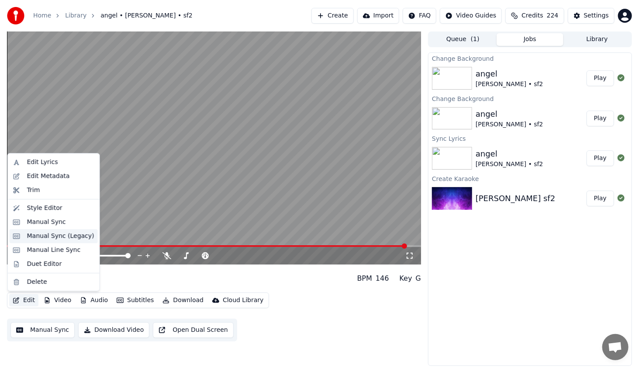
click at [59, 232] on div "Manual Sync (Legacy)" at bounding box center [60, 236] width 67 height 9
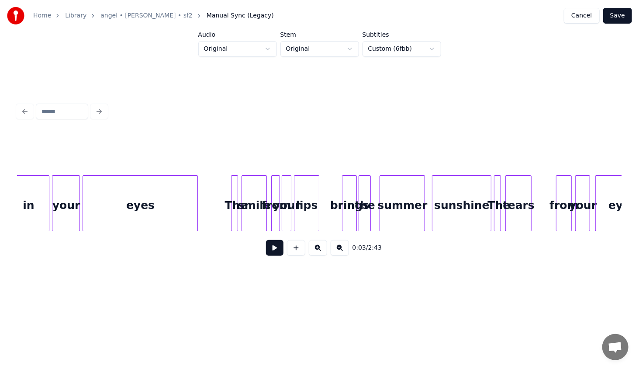
scroll to position [0, 2832]
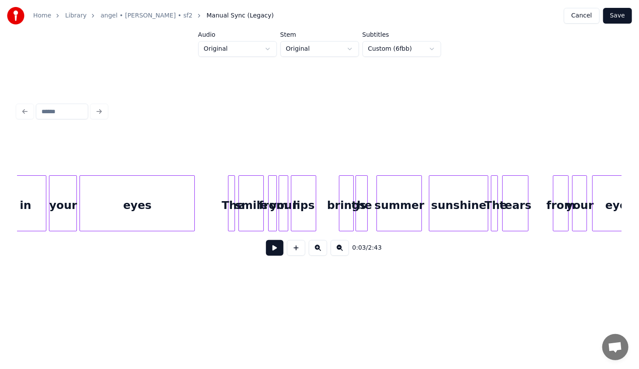
click at [231, 212] on div at bounding box center [230, 203] width 3 height 55
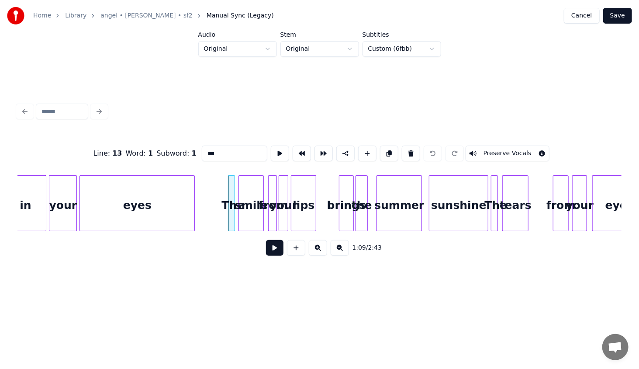
click at [272, 247] on button at bounding box center [274, 248] width 17 height 16
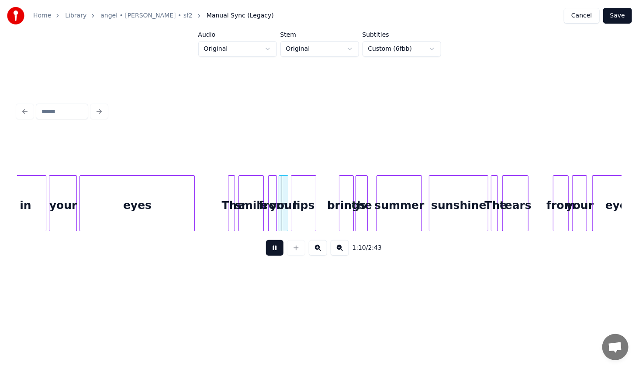
click at [273, 248] on button at bounding box center [274, 248] width 17 height 16
click at [212, 217] on div at bounding box center [212, 203] width 3 height 55
click at [221, 217] on div "The" at bounding box center [223, 205] width 22 height 59
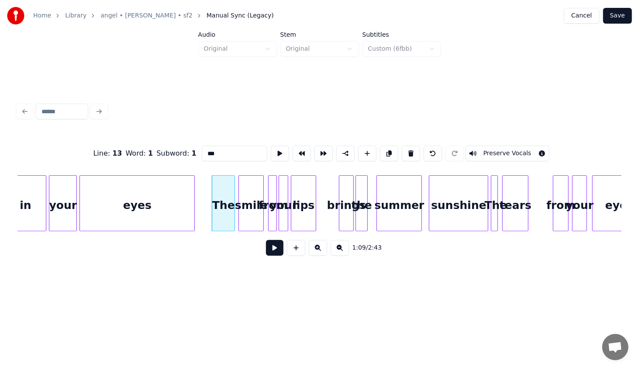
click at [277, 252] on button at bounding box center [274, 248] width 17 height 16
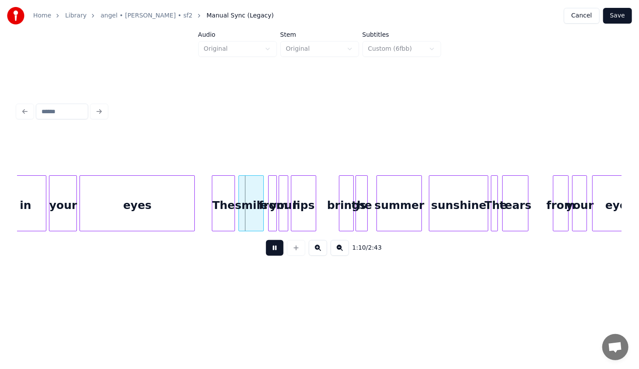
click at [277, 252] on button at bounding box center [274, 248] width 17 height 16
click at [153, 207] on div "eyes" at bounding box center [137, 205] width 114 height 59
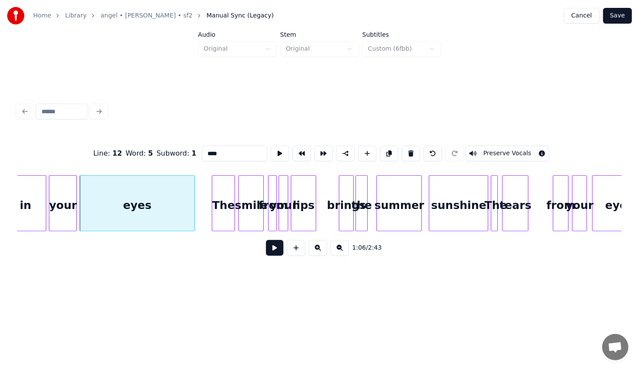
click at [266, 245] on div "1:06 / 2:43" at bounding box center [319, 247] width 590 height 19
click at [273, 251] on button at bounding box center [274, 248] width 17 height 16
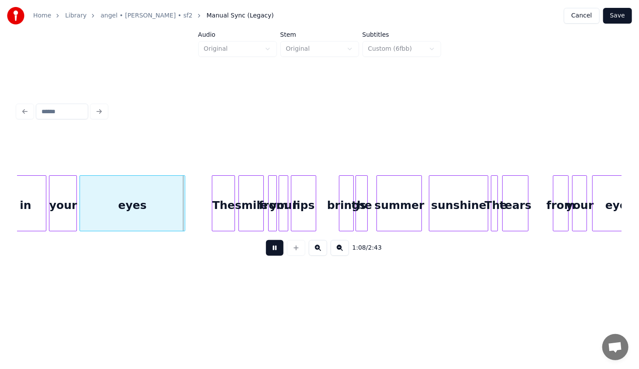
click at [184, 212] on div at bounding box center [183, 203] width 3 height 55
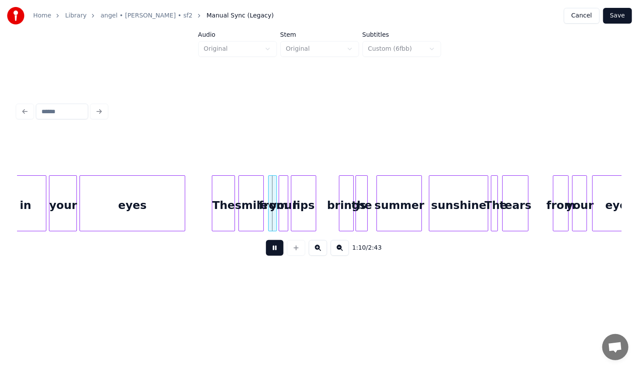
click at [274, 254] on button at bounding box center [274, 248] width 17 height 16
click at [238, 215] on div at bounding box center [239, 203] width 3 height 55
click at [276, 256] on button at bounding box center [274, 248] width 17 height 16
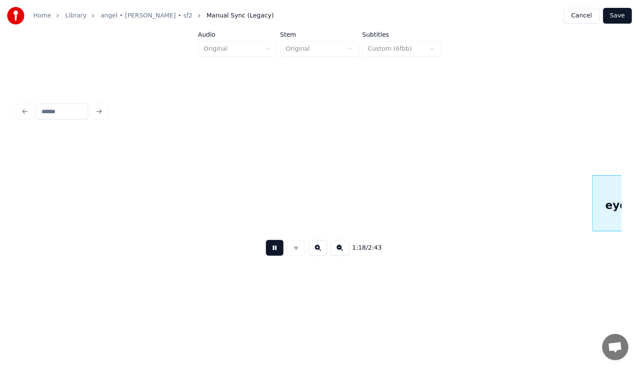
scroll to position [0, 3436]
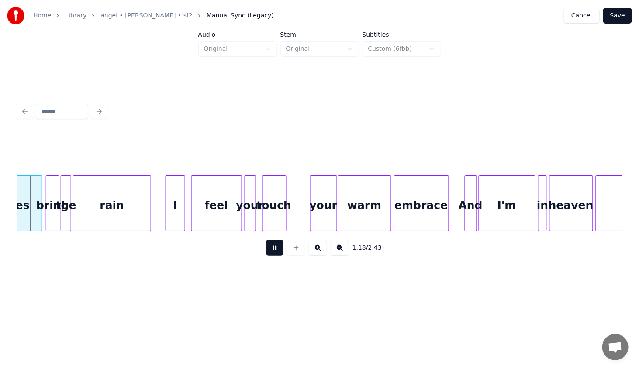
click at [274, 253] on button at bounding box center [274, 248] width 17 height 16
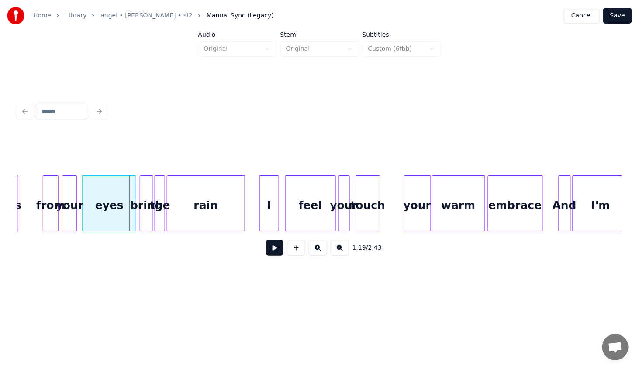
scroll to position [0, 3327]
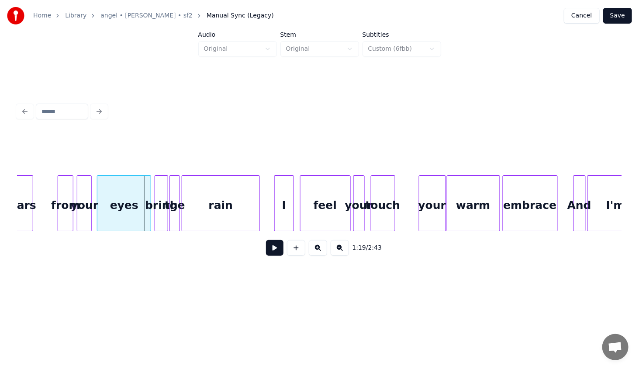
click at [131, 211] on div "eyes" at bounding box center [123, 205] width 53 height 59
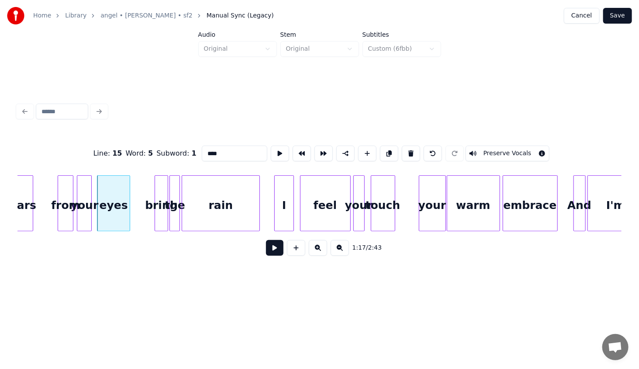
click at [128, 218] on div at bounding box center [128, 203] width 3 height 55
click at [136, 212] on div at bounding box center [136, 203] width 3 height 55
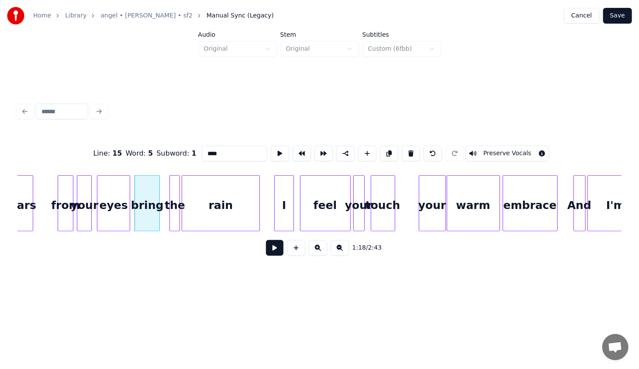
click at [159, 217] on div at bounding box center [158, 203] width 3 height 55
click at [165, 218] on div at bounding box center [164, 203] width 3 height 55
click at [143, 205] on div "bring" at bounding box center [147, 205] width 25 height 59
type input "*****"
click at [276, 249] on button at bounding box center [274, 248] width 17 height 16
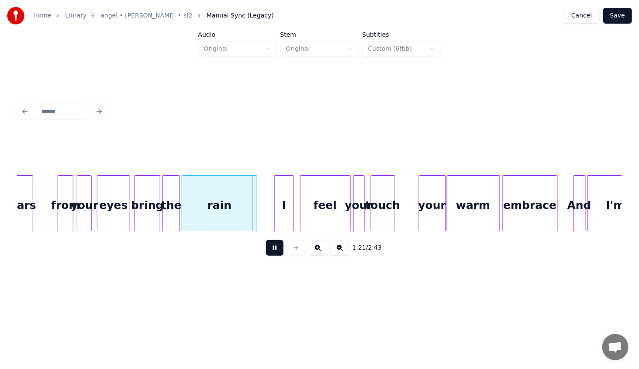
click at [256, 219] on div at bounding box center [255, 203] width 3 height 55
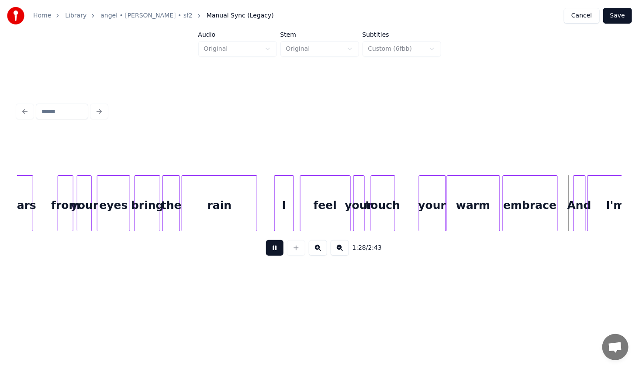
click at [620, 13] on button "Save" at bounding box center [617, 16] width 29 height 16
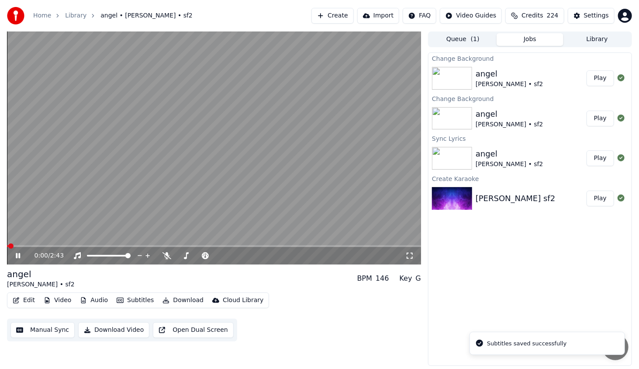
click at [122, 247] on div "0:00 / 2:43" at bounding box center [214, 255] width 414 height 17
click at [136, 246] on span at bounding box center [214, 246] width 414 height 2
drag, startPoint x: 156, startPoint y: 244, endPoint x: 160, endPoint y: 244, distance: 4.8
click at [160, 244] on video at bounding box center [214, 147] width 414 height 233
click at [158, 246] on span at bounding box center [214, 246] width 414 height 2
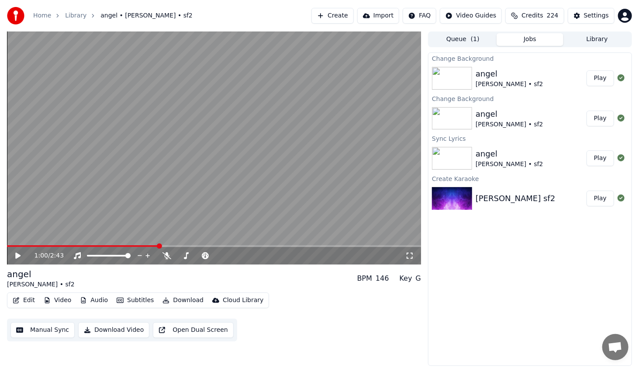
click at [21, 255] on icon at bounding box center [24, 255] width 21 height 7
click at [177, 247] on div "1:12 / 2:43" at bounding box center [214, 255] width 414 height 17
click at [179, 245] on span at bounding box center [99, 246] width 185 height 2
click at [179, 246] on span at bounding box center [93, 246] width 172 height 2
click at [15, 257] on icon at bounding box center [24, 255] width 21 height 7
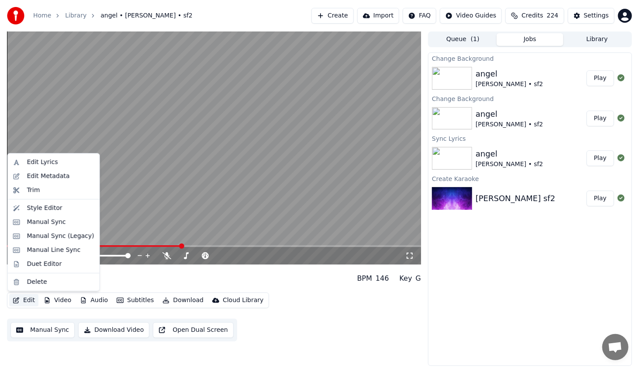
click at [26, 303] on button "Edit" at bounding box center [23, 300] width 29 height 12
click at [59, 235] on div "Manual Sync (Legacy)" at bounding box center [60, 236] width 67 height 9
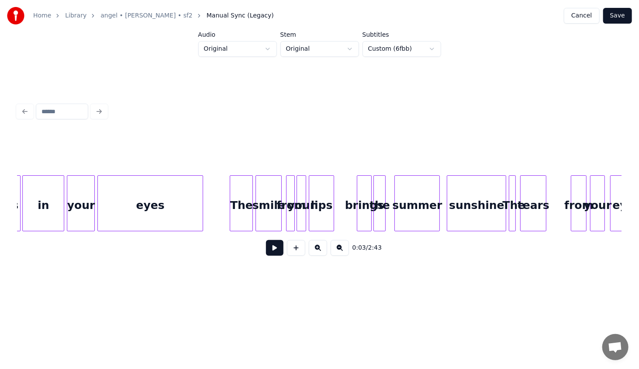
scroll to position [0, 2811]
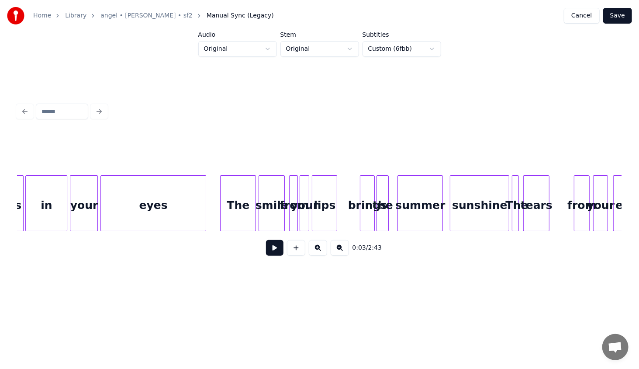
click at [221, 219] on div at bounding box center [222, 203] width 3 height 55
click at [273, 254] on button at bounding box center [274, 248] width 17 height 16
click at [271, 253] on button at bounding box center [274, 248] width 17 height 16
click at [243, 224] on div at bounding box center [243, 203] width 3 height 55
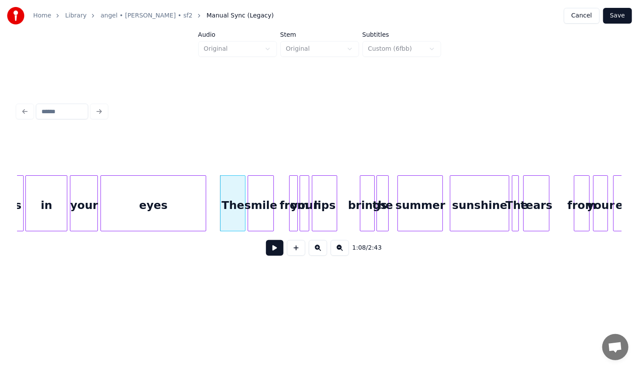
click at [257, 229] on div "is in your eyes The smile from your lips brings the summer sunshine The tears f…" at bounding box center [319, 203] width 604 height 56
click at [291, 220] on div at bounding box center [291, 203] width 3 height 55
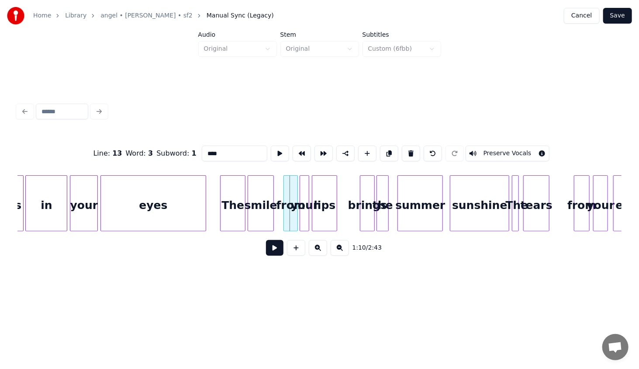
click at [284, 220] on div at bounding box center [285, 203] width 3 height 55
click at [285, 227] on div "from" at bounding box center [284, 205] width 14 height 59
click at [294, 221] on div at bounding box center [295, 203] width 3 height 55
click at [237, 210] on div "The" at bounding box center [233, 205] width 24 height 59
type input "***"
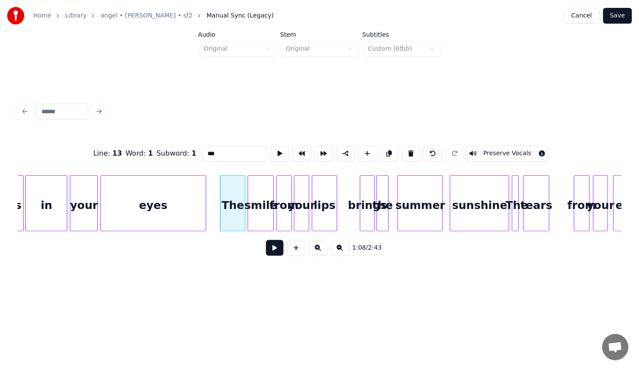
click at [279, 256] on button at bounding box center [274, 248] width 17 height 16
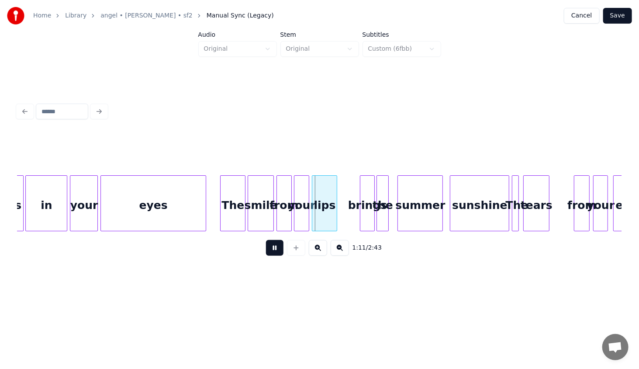
click at [276, 253] on button at bounding box center [274, 248] width 17 height 16
click at [618, 20] on button "Save" at bounding box center [617, 16] width 29 height 16
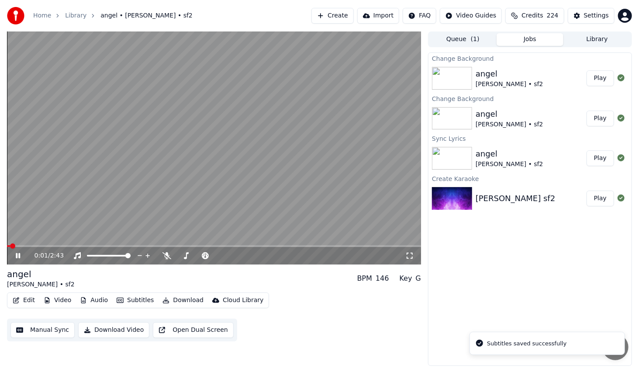
click at [144, 246] on span at bounding box center [214, 246] width 414 height 2
click at [161, 246] on span at bounding box center [214, 246] width 414 height 2
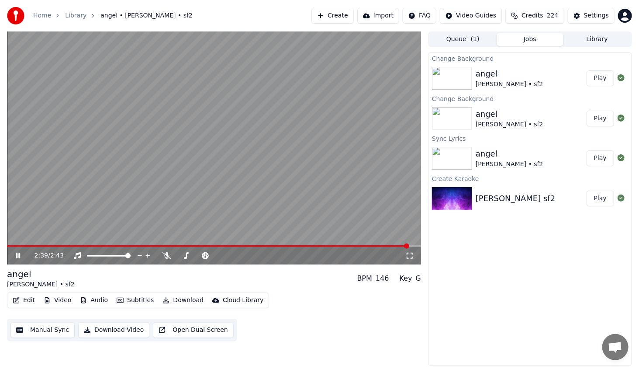
click at [18, 256] on icon at bounding box center [24, 255] width 21 height 7
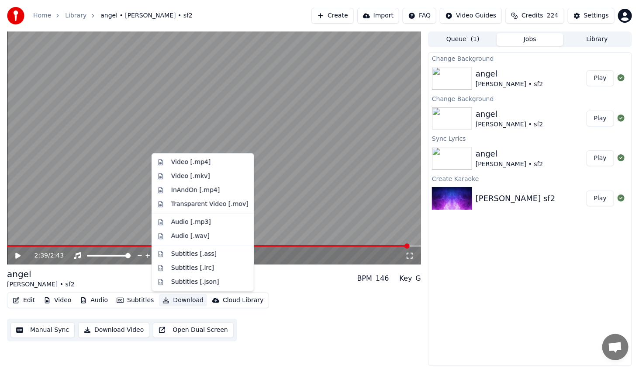
click at [181, 303] on button "Download" at bounding box center [183, 300] width 48 height 12
click at [189, 162] on div "Video [.mp4]" at bounding box center [190, 162] width 39 height 9
